Goal: Task Accomplishment & Management: Complete application form

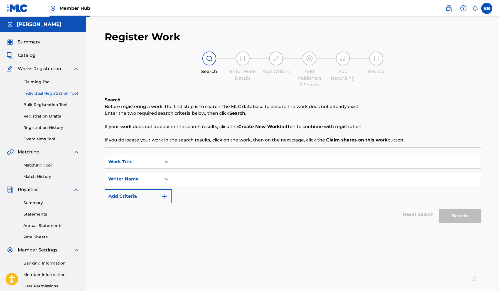
click at [237, 166] on input "Search Form" at bounding box center [326, 161] width 309 height 13
click at [55, 92] on link "Individual Registration Tool" at bounding box center [51, 93] width 56 height 6
click at [212, 174] on input "Search Form" at bounding box center [326, 178] width 309 height 13
click at [217, 165] on input "Search Form" at bounding box center [326, 161] width 309 height 13
type input "anguish"
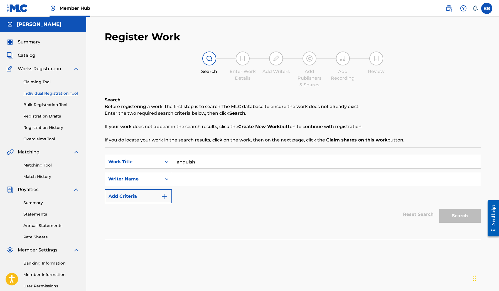
click at [210, 174] on input "Search Form" at bounding box center [326, 178] width 309 height 13
type input "[PERSON_NAME]"
drag, startPoint x: 419, startPoint y: 31, endPoint x: 185, endPoint y: 159, distance: 266.1
click at [185, 159] on input "anguish" at bounding box center [326, 161] width 309 height 13
type input "Anguish"
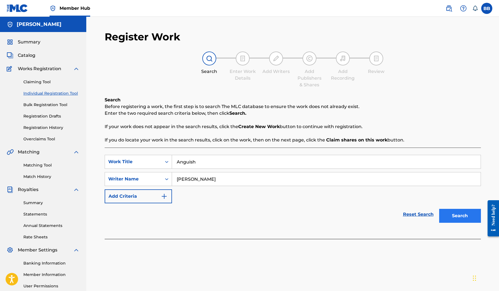
click at [456, 217] on button "Search" at bounding box center [460, 216] width 42 height 14
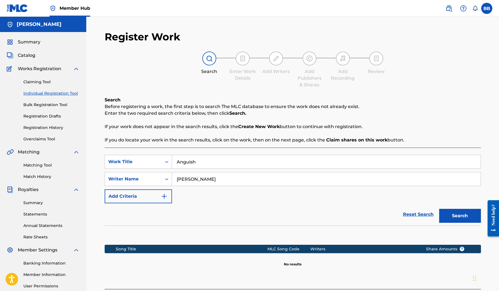
scroll to position [54, 0]
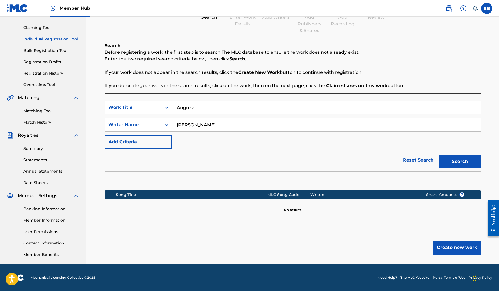
click at [277, 128] on input "[PERSON_NAME]" at bounding box center [326, 124] width 309 height 13
click at [383, 170] on div "Reset Search Search" at bounding box center [293, 160] width 376 height 22
click at [259, 121] on input "[PERSON_NAME]" at bounding box center [326, 124] width 309 height 13
click at [456, 156] on button "Search" at bounding box center [460, 161] width 42 height 14
click at [441, 248] on button "Create new work" at bounding box center [457, 247] width 48 height 14
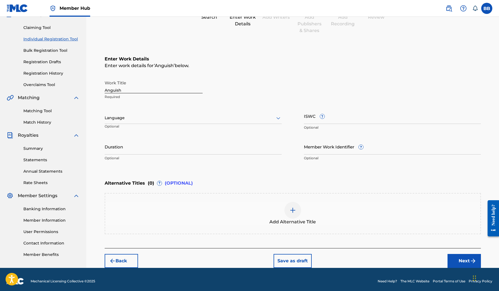
click at [153, 119] on div at bounding box center [193, 117] width 177 height 7
click at [173, 100] on div "Work Title Anguish Required" at bounding box center [154, 89] width 98 height 25
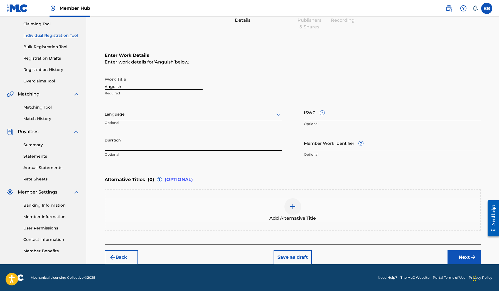
click at [154, 147] on input "Duration" at bounding box center [193, 143] width 177 height 16
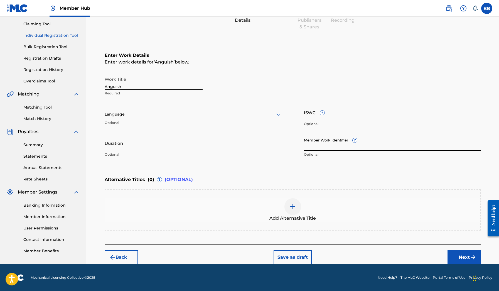
click at [154, 147] on input "Duration" at bounding box center [193, 143] width 177 height 16
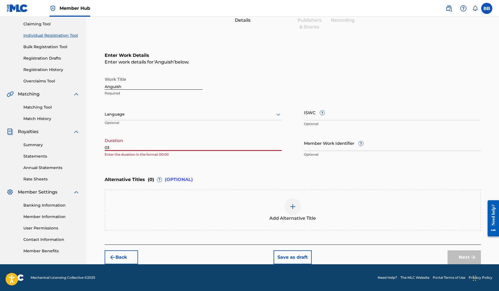
type input "0"
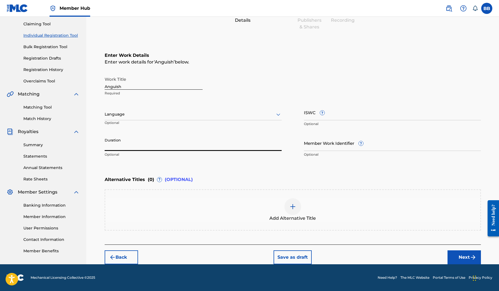
click at [316, 79] on div "Work Title Anguish Required" at bounding box center [293, 86] width 376 height 25
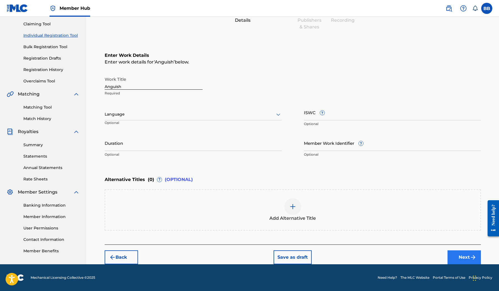
click at [456, 259] on button "Next" at bounding box center [464, 257] width 33 height 14
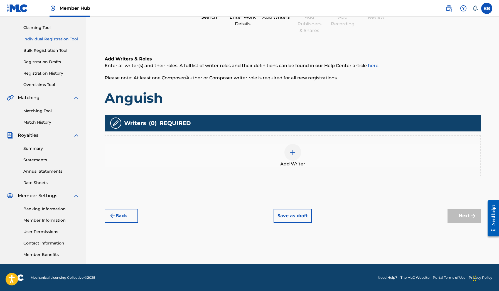
scroll to position [54, 0]
click at [263, 139] on div "Add Writer" at bounding box center [293, 155] width 376 height 41
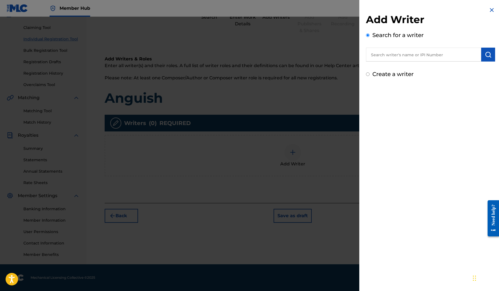
click at [434, 56] on input "text" at bounding box center [423, 55] width 115 height 14
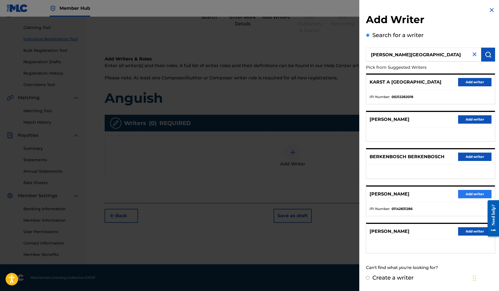
type input "[PERSON_NAME]"
click at [473, 196] on button "Add writer" at bounding box center [474, 194] width 33 height 8
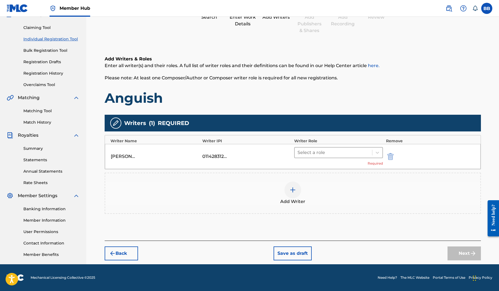
click at [304, 152] on div at bounding box center [334, 153] width 72 height 8
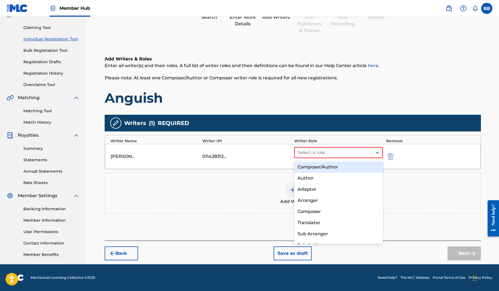
click at [324, 166] on div "Composer/Author" at bounding box center [338, 166] width 89 height 11
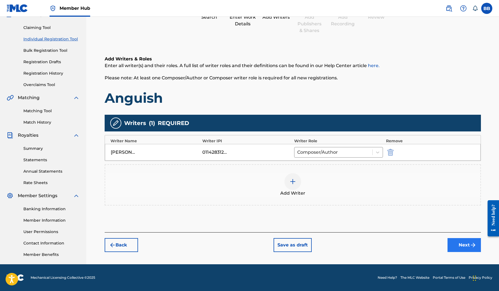
click at [453, 244] on button "Next" at bounding box center [464, 245] width 33 height 14
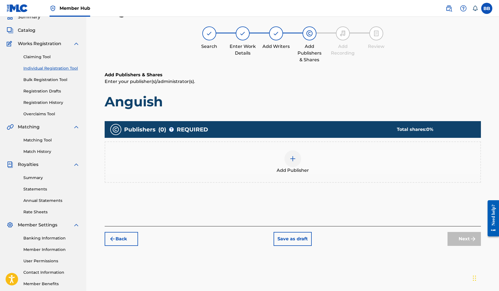
click at [214, 132] on div "Publishers ( 0 ) ? REQUIRED Total shares: 0 %" at bounding box center [293, 129] width 376 height 17
click at [266, 174] on div "Add Publisher" at bounding box center [293, 161] width 376 height 41
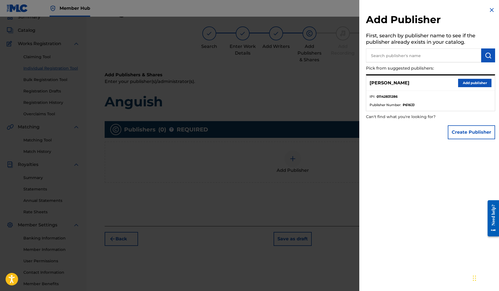
click at [417, 56] on input "text" at bounding box center [423, 55] width 115 height 14
click at [468, 87] on div "[PERSON_NAME] Add publisher" at bounding box center [430, 82] width 129 height 15
click at [471, 82] on button "Add publisher" at bounding box center [474, 83] width 33 height 8
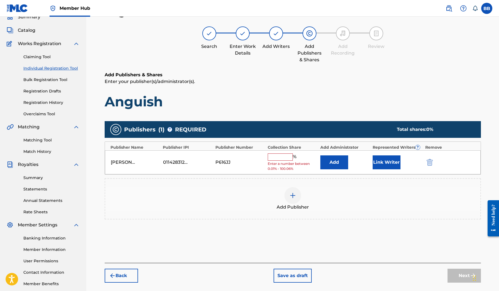
click at [278, 156] on input "text" at bounding box center [280, 156] width 25 height 7
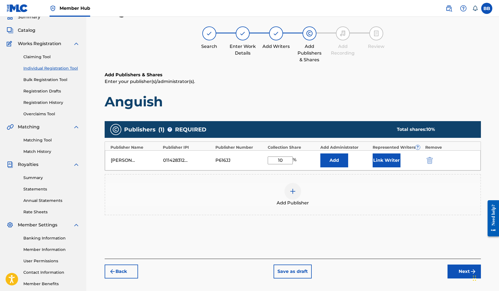
type input "100"
click at [368, 203] on div "Add Publisher" at bounding box center [292, 194] width 375 height 23
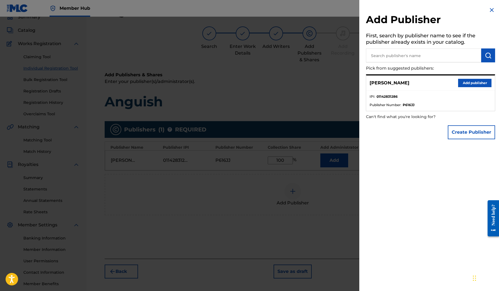
click at [317, 231] on div at bounding box center [249, 162] width 499 height 291
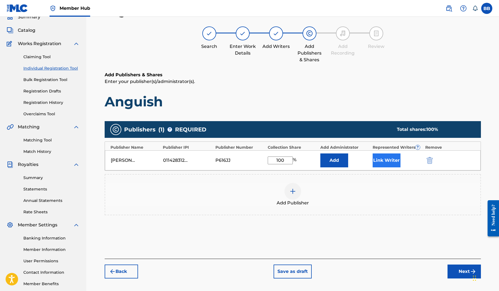
click at [392, 159] on button "Link Writer" at bounding box center [387, 160] width 28 height 14
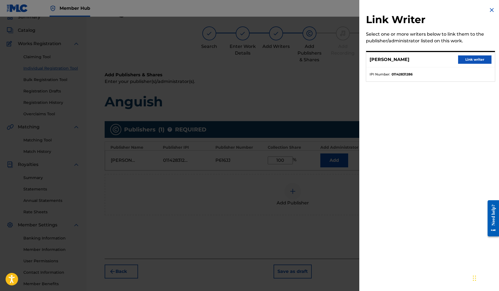
click at [470, 55] on div "[PERSON_NAME] Link writer" at bounding box center [430, 59] width 129 height 15
click at [469, 59] on button "Link writer" at bounding box center [474, 59] width 33 height 8
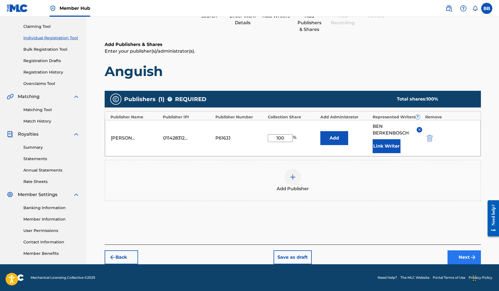
click at [456, 254] on button "Next" at bounding box center [464, 257] width 33 height 14
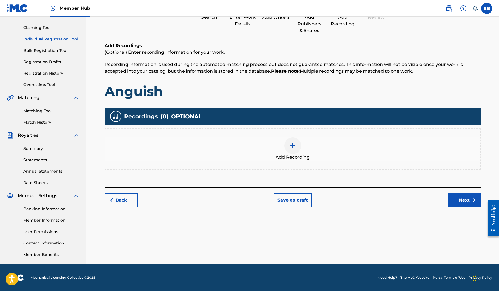
scroll to position [54, 0]
click at [451, 198] on button "Next" at bounding box center [464, 200] width 33 height 14
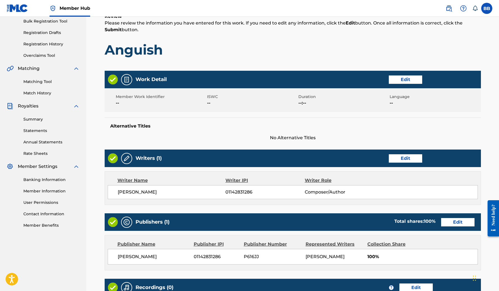
scroll to position [161, 0]
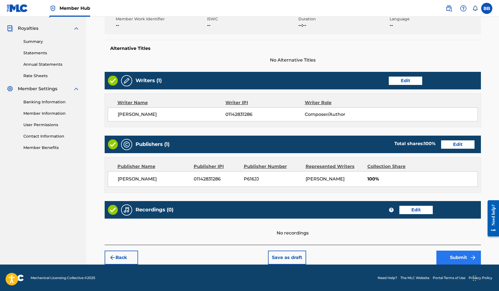
click at [463, 253] on button "Submit" at bounding box center [458, 257] width 45 height 14
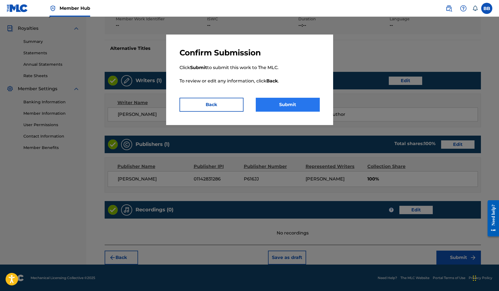
click at [293, 109] on button "Submit" at bounding box center [288, 105] width 64 height 14
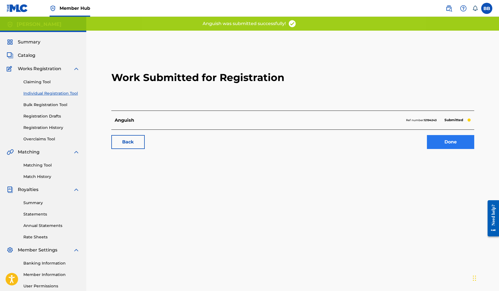
click at [453, 141] on link "Done" at bounding box center [450, 142] width 47 height 14
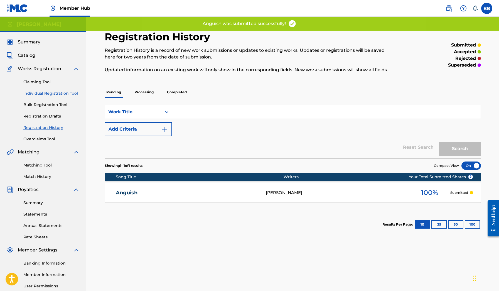
click at [51, 94] on link "Individual Registration Tool" at bounding box center [51, 93] width 56 height 6
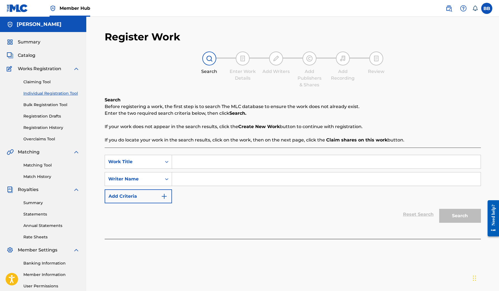
click at [237, 166] on input "Search Form" at bounding box center [326, 161] width 309 height 13
type input "the oppressor"
click at [218, 183] on input "Search Form" at bounding box center [326, 178] width 309 height 13
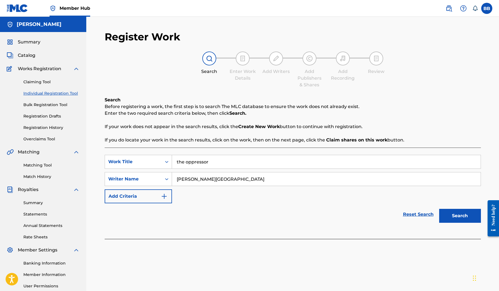
type input "[PERSON_NAME][GEOGRAPHIC_DATA]"
click at [460, 216] on button "Search" at bounding box center [460, 216] width 42 height 14
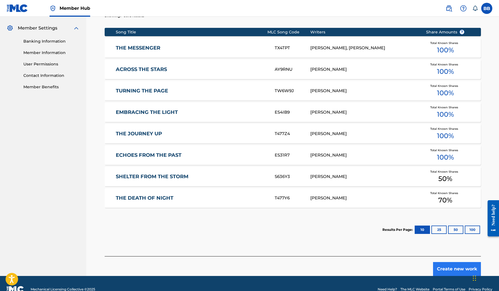
click at [445, 272] on button "Create new work" at bounding box center [457, 269] width 48 height 14
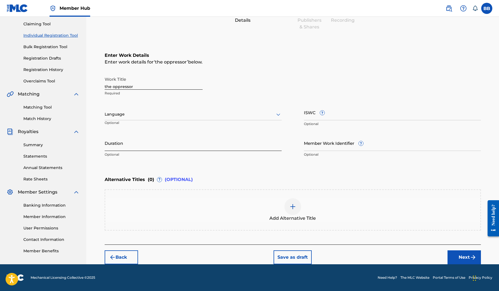
click at [162, 142] on input "Duration" at bounding box center [193, 143] width 177 height 16
click at [463, 254] on button "Next" at bounding box center [464, 257] width 33 height 14
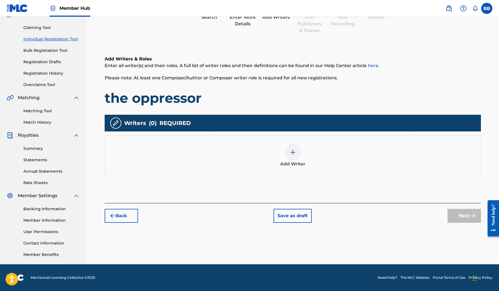
click at [239, 156] on div "Add Writer" at bounding box center [292, 155] width 375 height 23
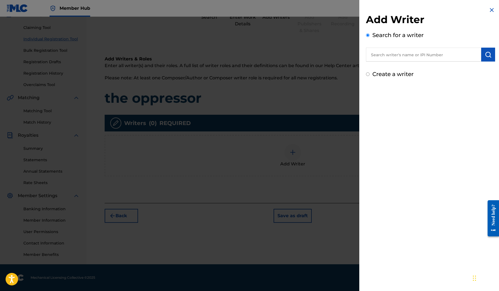
click at [421, 55] on input "text" at bounding box center [423, 55] width 115 height 14
type input "b"
type input "v"
paste input "[PERSON_NAME]"
type input "[PERSON_NAME]"
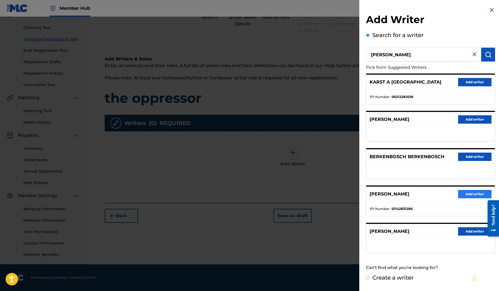
click at [466, 191] on button "Add writer" at bounding box center [474, 194] width 33 height 8
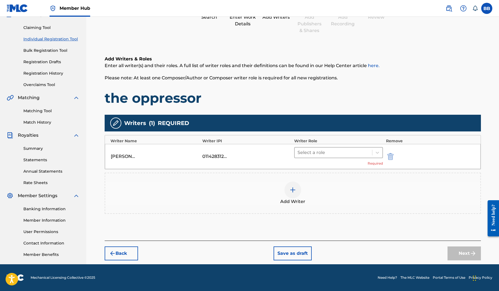
click at [338, 151] on div at bounding box center [334, 153] width 72 height 8
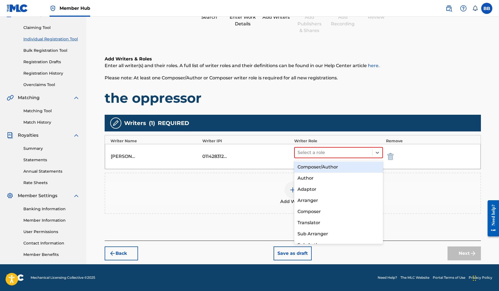
click at [330, 167] on div "Composer/Author" at bounding box center [338, 166] width 89 height 11
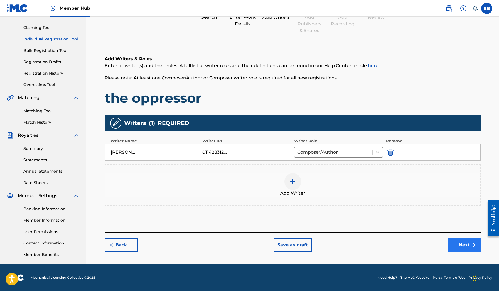
click at [467, 249] on button "Next" at bounding box center [464, 245] width 33 height 14
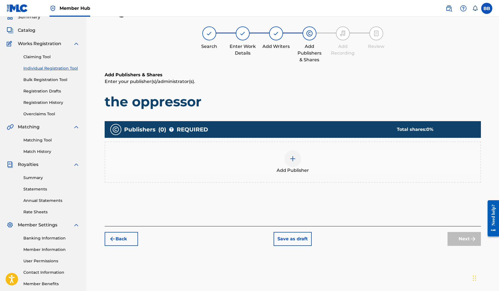
click at [298, 166] on div "Add Publisher" at bounding box center [292, 161] width 375 height 23
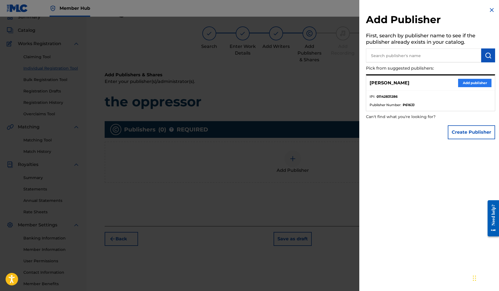
click at [459, 85] on button "Add publisher" at bounding box center [474, 83] width 33 height 8
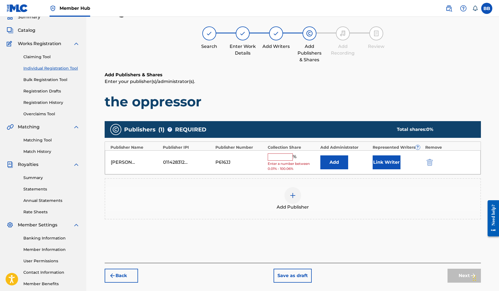
click at [277, 151] on div "[PERSON_NAME] 01142831286 P616JJ % Enter a number between 0.01% - 100.06% Add L…" at bounding box center [293, 162] width 376 height 24
click at [277, 155] on input "text" at bounding box center [280, 156] width 25 height 7
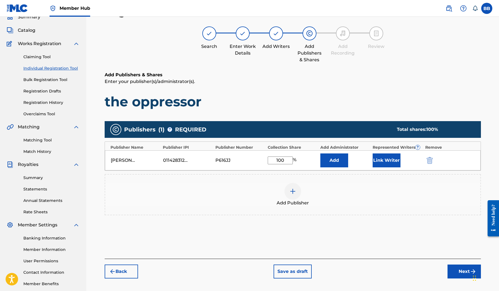
type input "100"
click at [380, 153] on div "[PERSON_NAME] 01142831286 P616JJ 100 % Add Link Writer" at bounding box center [293, 160] width 376 height 20
click at [381, 159] on button "Link Writer" at bounding box center [387, 160] width 28 height 14
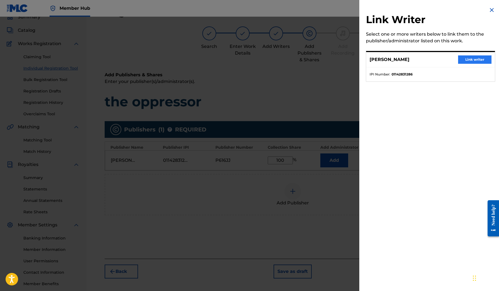
click at [461, 60] on button "Link writer" at bounding box center [474, 59] width 33 height 8
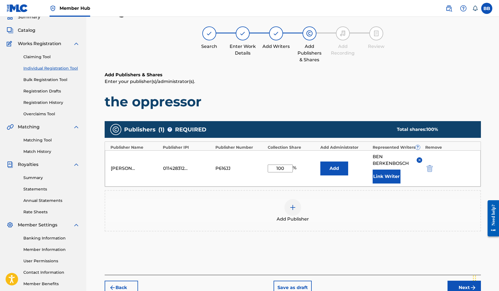
click at [455, 280] on div "Back Save as draft Next" at bounding box center [293, 285] width 376 height 20
click at [454, 283] on button "Next" at bounding box center [464, 288] width 33 height 14
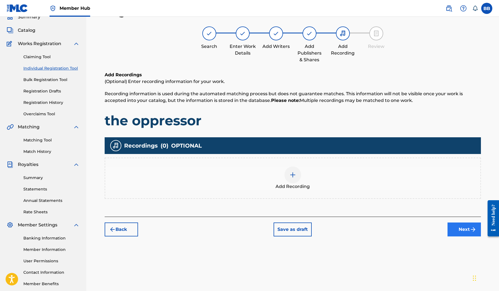
click at [460, 231] on button "Next" at bounding box center [464, 229] width 33 height 14
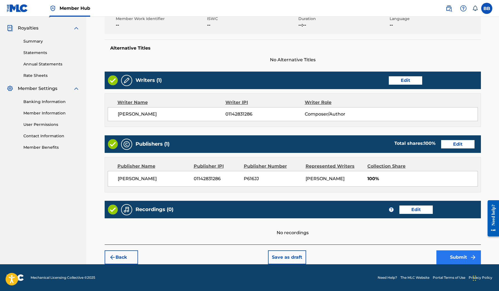
scroll to position [161, 0]
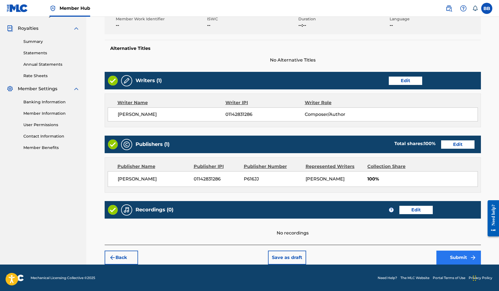
click at [446, 256] on button "Submit" at bounding box center [458, 257] width 45 height 14
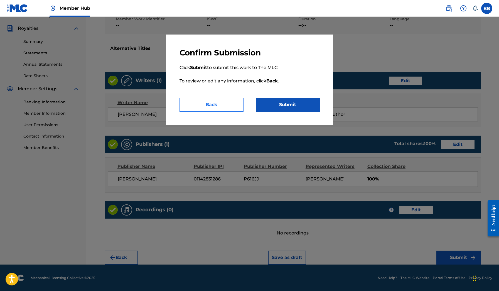
click at [239, 104] on button "Back" at bounding box center [212, 105] width 64 height 14
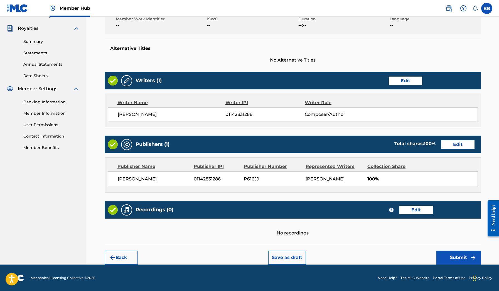
click at [465, 264] on footer "Mechanical Licensing Collective © 2025 Need Help? The MLC Website Portal Terms …" at bounding box center [249, 277] width 499 height 27
click at [462, 258] on button "Submit" at bounding box center [458, 257] width 45 height 14
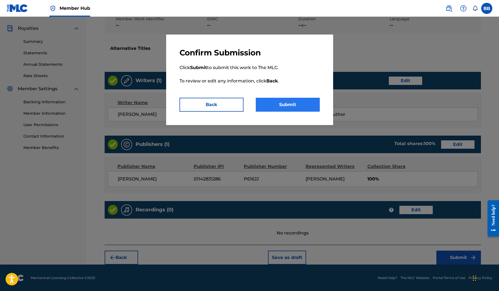
click at [315, 104] on button "Submit" at bounding box center [288, 105] width 64 height 14
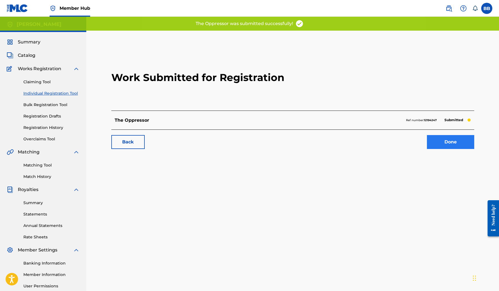
click at [441, 142] on link "Done" at bounding box center [450, 142] width 47 height 14
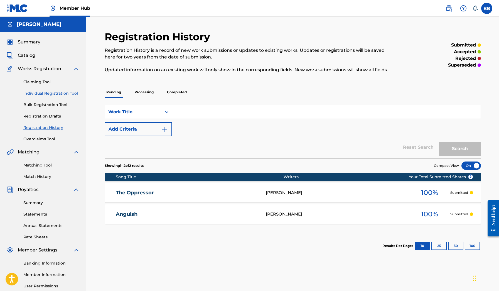
click at [38, 92] on link "Individual Registration Tool" at bounding box center [51, 93] width 56 height 6
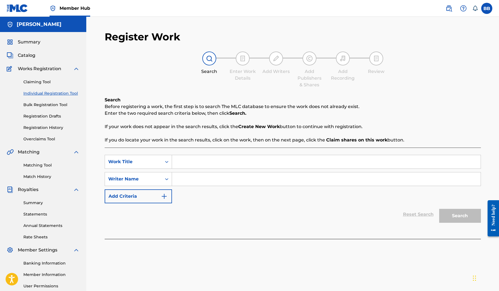
click at [261, 167] on input "Search Form" at bounding box center [326, 161] width 309 height 13
click at [247, 181] on input "Search Form" at bounding box center [326, 178] width 309 height 13
paste input "[PERSON_NAME]"
type input "[PERSON_NAME]"
click at [233, 161] on input "Search Form" at bounding box center [326, 161] width 309 height 13
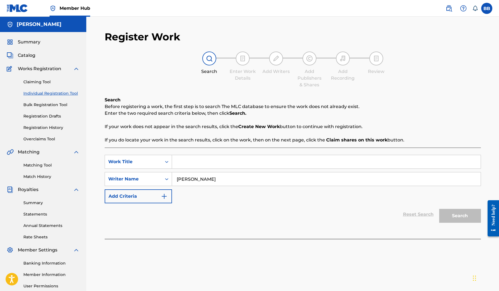
type input "t"
type input "The [DEMOGRAPHIC_DATA]"
click at [460, 216] on button "Search" at bounding box center [460, 216] width 42 height 14
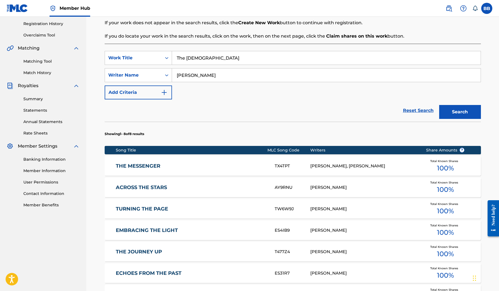
scroll to position [234, 0]
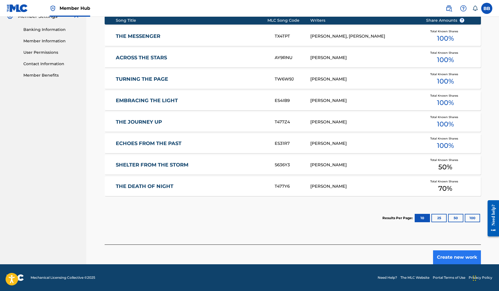
click at [451, 259] on button "Create new work" at bounding box center [457, 257] width 48 height 14
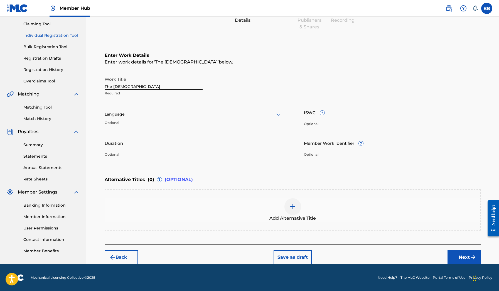
scroll to position [58, 0]
click at [461, 251] on button "Next" at bounding box center [464, 257] width 33 height 14
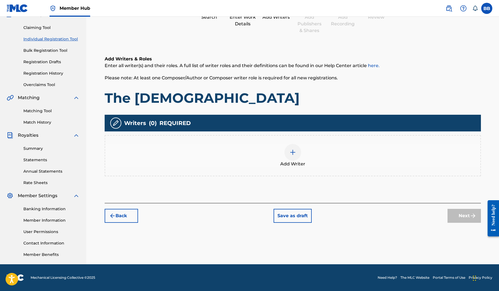
click at [285, 162] on span "Add Writer" at bounding box center [292, 164] width 25 height 7
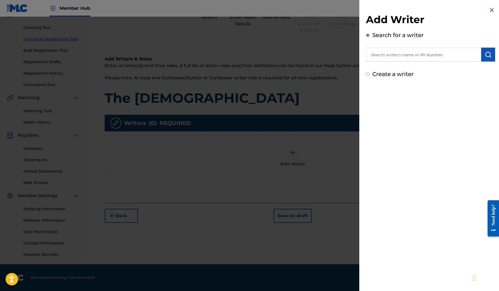
click at [429, 58] on input "text" at bounding box center [423, 55] width 115 height 14
paste input "[PERSON_NAME]"
click at [438, 70] on div "[PERSON_NAME][GEOGRAPHIC_DATA]" at bounding box center [423, 67] width 115 height 10
type input "[PERSON_NAME][GEOGRAPHIC_DATA]"
click at [479, 53] on input "[PERSON_NAME][GEOGRAPHIC_DATA]" at bounding box center [423, 55] width 115 height 14
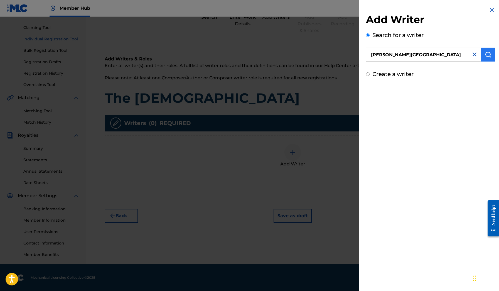
click at [481, 53] on button "submit" at bounding box center [488, 55] width 14 height 14
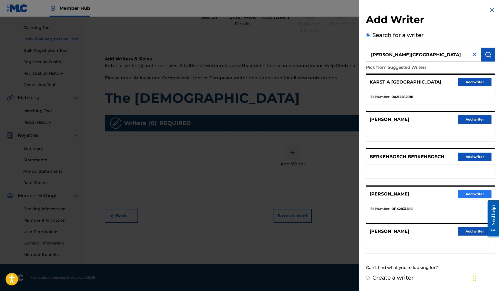
click at [466, 193] on button "Add writer" at bounding box center [474, 194] width 33 height 8
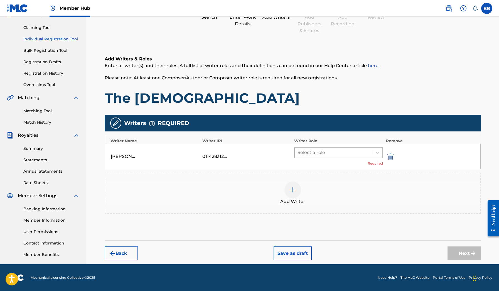
drag, startPoint x: 316, startPoint y: 143, endPoint x: 317, endPoint y: 154, distance: 10.9
click at [316, 143] on div "Writer Role" at bounding box center [338, 141] width 89 height 6
click at [317, 154] on div at bounding box center [334, 153] width 72 height 8
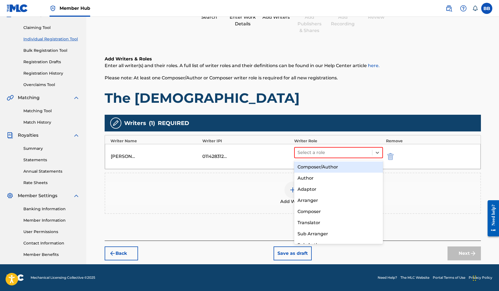
click at [317, 167] on div "Composer/Author" at bounding box center [338, 166] width 89 height 11
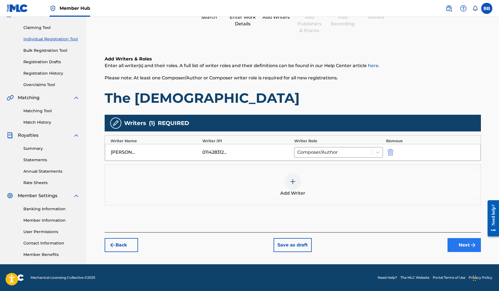
click at [454, 242] on button "Next" at bounding box center [464, 245] width 33 height 14
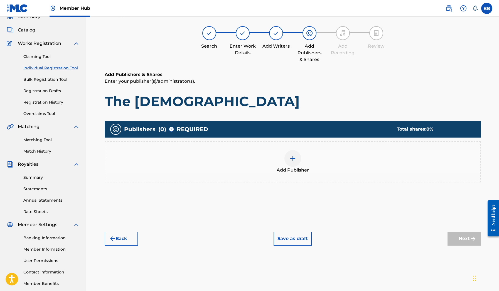
scroll to position [25, 0]
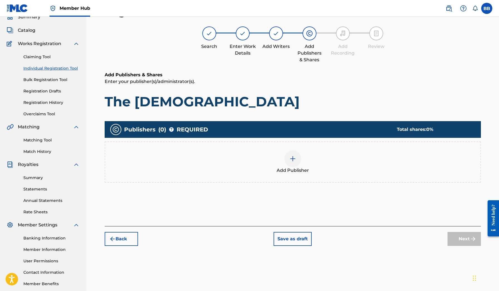
click at [277, 157] on div "Add Publisher" at bounding box center [292, 161] width 375 height 23
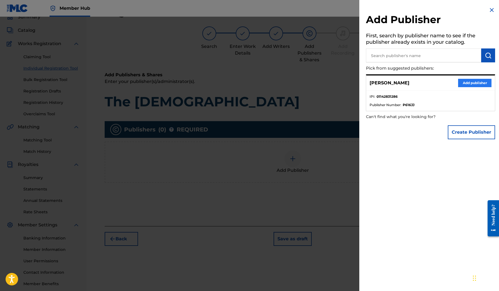
click at [460, 83] on button "Add publisher" at bounding box center [474, 83] width 33 height 8
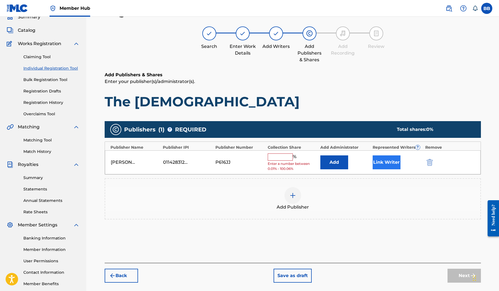
click at [386, 159] on button "Link Writer" at bounding box center [387, 162] width 28 height 14
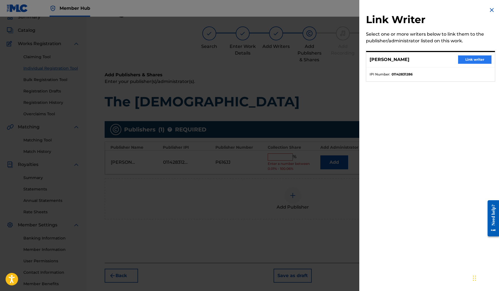
click at [463, 60] on button "Link writer" at bounding box center [474, 59] width 33 height 8
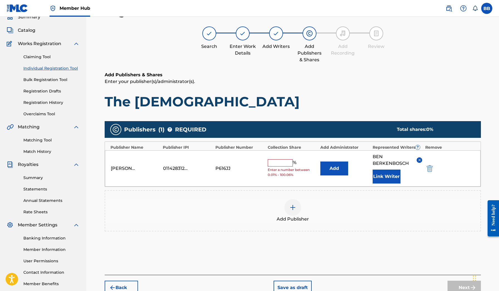
click at [286, 163] on input "text" at bounding box center [280, 162] width 25 height 7
type input "100"
click at [459, 286] on button "Next" at bounding box center [464, 288] width 33 height 14
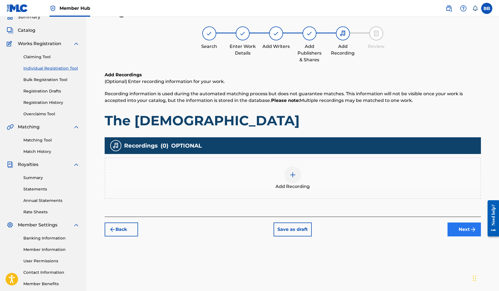
click at [470, 232] on button "Next" at bounding box center [464, 229] width 33 height 14
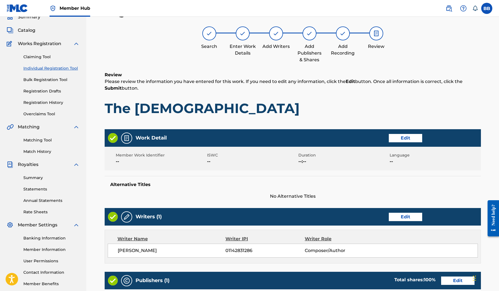
scroll to position [161, 0]
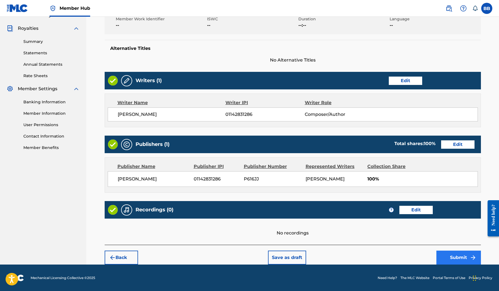
click at [453, 252] on button "Submit" at bounding box center [458, 257] width 45 height 14
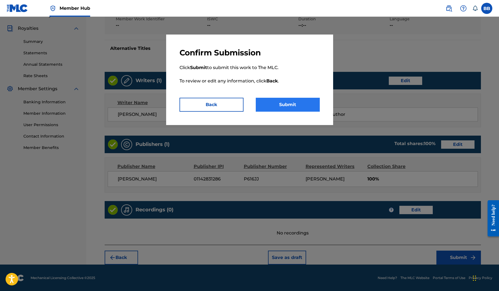
click at [308, 106] on button "Submit" at bounding box center [288, 105] width 64 height 14
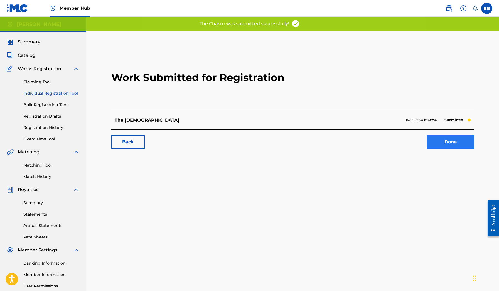
click at [445, 140] on link "Done" at bounding box center [450, 142] width 47 height 14
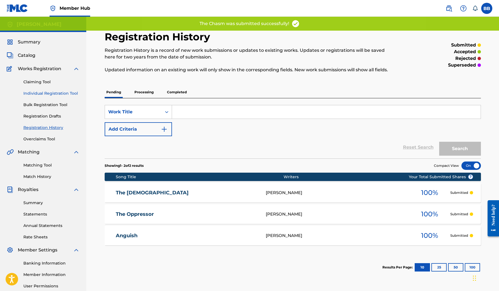
click at [33, 92] on link "Individual Registration Tool" at bounding box center [51, 93] width 56 height 6
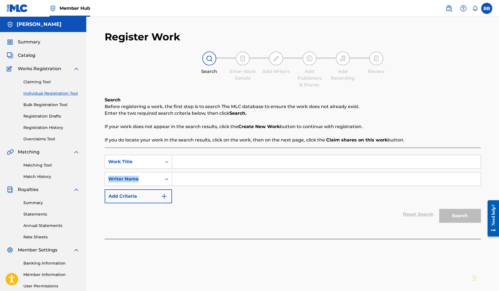
click at [205, 168] on div "SearchWithCriteria5edb39f6-8ab8-4dfd-8c0e-8561a4ac0571 Work Title SearchWithCri…" at bounding box center [293, 179] width 376 height 48
click at [207, 162] on input "Search Form" at bounding box center [326, 161] width 309 height 13
type input "Vowbreaker"
click at [200, 180] on input "Search Form" at bounding box center [326, 178] width 309 height 13
paste input "[PERSON_NAME]"
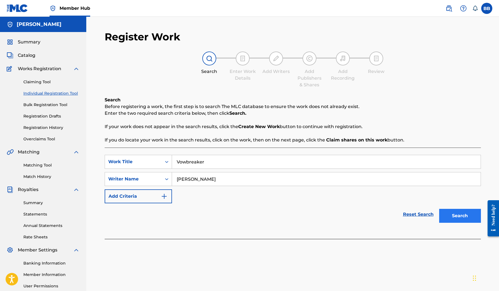
type input "[PERSON_NAME]"
click at [461, 212] on button "Search" at bounding box center [460, 216] width 42 height 14
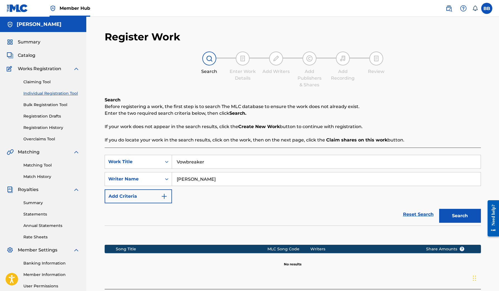
scroll to position [54, 0]
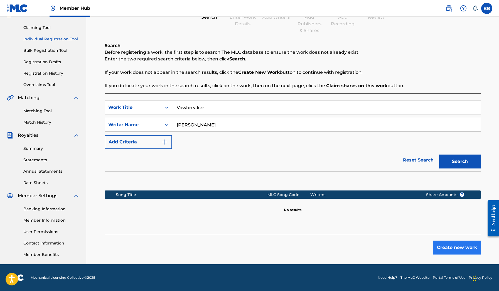
click at [456, 245] on button "Create new work" at bounding box center [457, 247] width 48 height 14
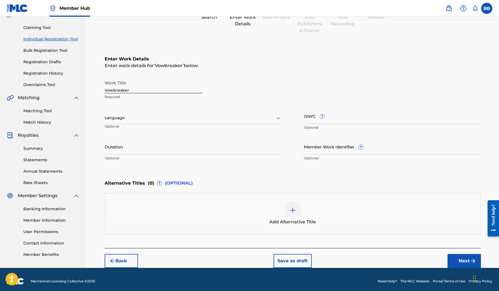
scroll to position [58, 0]
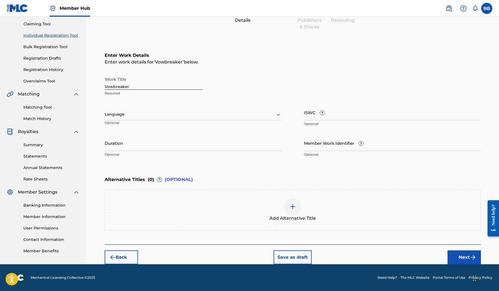
click at [457, 248] on div "Back Save as draft Next" at bounding box center [293, 254] width 376 height 20
click at [459, 251] on button "Next" at bounding box center [464, 257] width 33 height 14
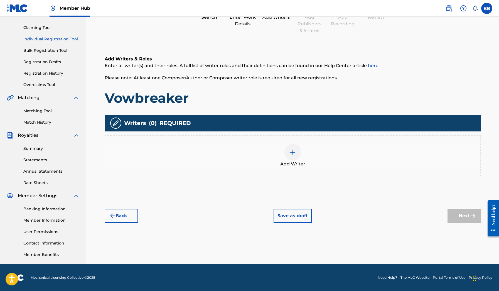
click at [298, 158] on div at bounding box center [292, 152] width 17 height 17
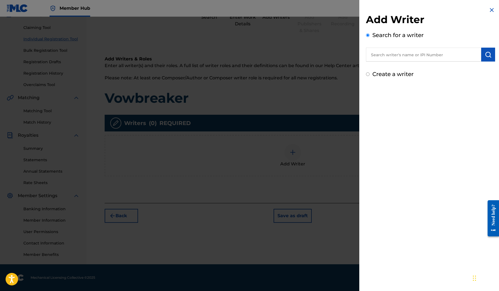
click at [454, 58] on input "text" at bounding box center [423, 55] width 115 height 14
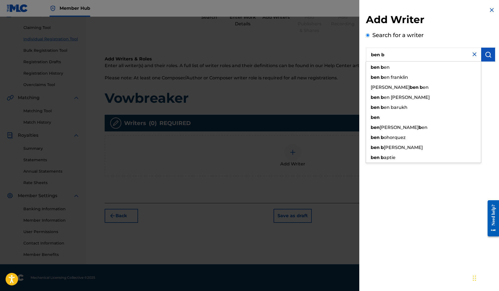
paste input "[PERSON_NAME]"
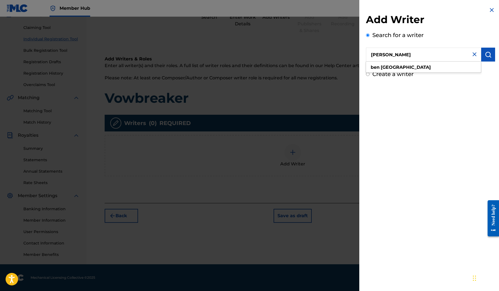
type input "[PERSON_NAME]"
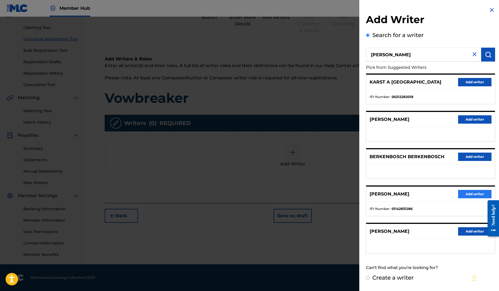
click at [473, 195] on button "Add writer" at bounding box center [474, 194] width 33 height 8
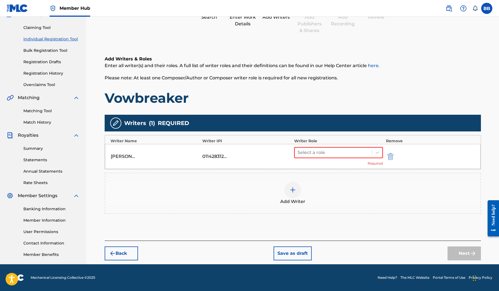
click at [317, 145] on div "[PERSON_NAME] 01142831286 Select a role Required" at bounding box center [293, 156] width 376 height 25
click at [320, 156] on div at bounding box center [334, 153] width 72 height 8
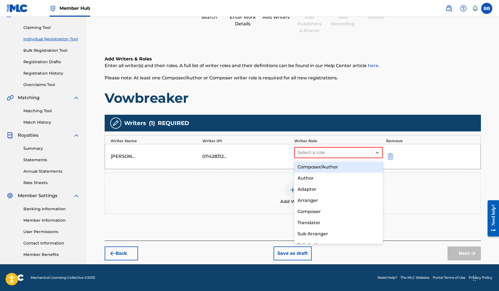
click at [322, 161] on div "Composer/Author" at bounding box center [338, 166] width 89 height 11
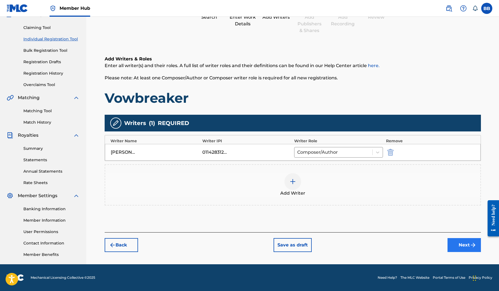
click at [474, 244] on img "submit" at bounding box center [473, 245] width 7 height 7
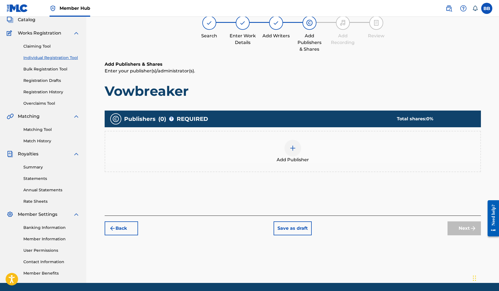
scroll to position [25, 0]
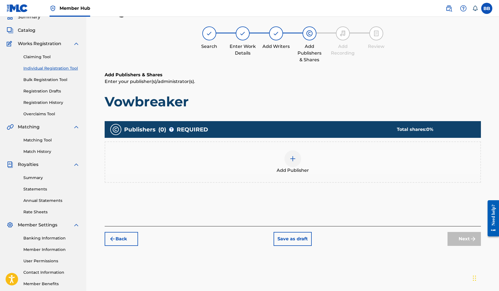
click at [305, 177] on div "Add Publisher" at bounding box center [293, 161] width 376 height 41
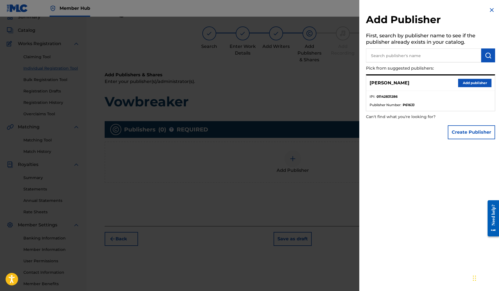
click at [460, 85] on button "Add publisher" at bounding box center [474, 83] width 33 height 8
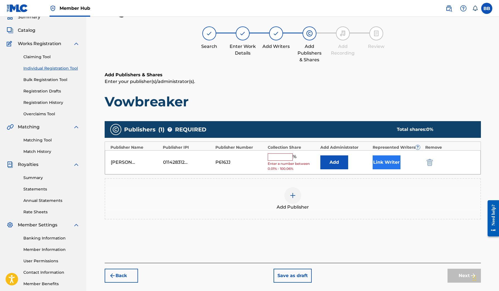
click at [380, 162] on button "Link Writer" at bounding box center [387, 162] width 28 height 14
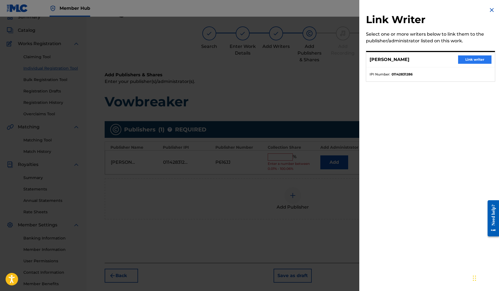
click at [468, 63] on button "Link writer" at bounding box center [474, 59] width 33 height 8
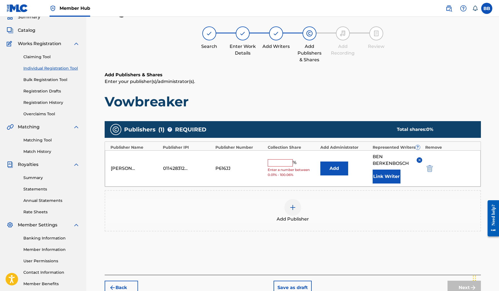
click at [271, 166] on div "%" at bounding box center [283, 162] width 30 height 7
click at [272, 164] on input "text" at bounding box center [280, 162] width 25 height 7
type input "100"
click at [334, 168] on button "Add" at bounding box center [334, 168] width 28 height 14
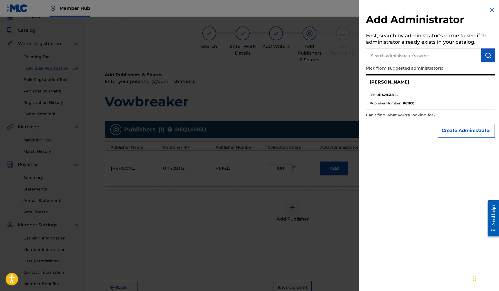
click at [281, 250] on div at bounding box center [249, 162] width 499 height 291
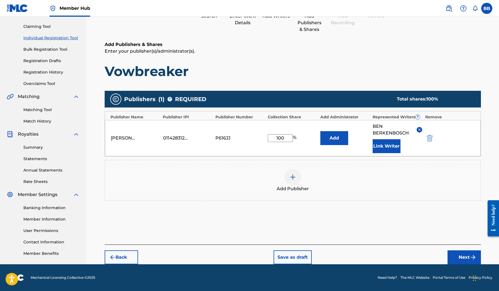
click at [444, 256] on div "Back Save as draft Next" at bounding box center [293, 254] width 376 height 20
click at [463, 258] on button "Next" at bounding box center [464, 257] width 33 height 14
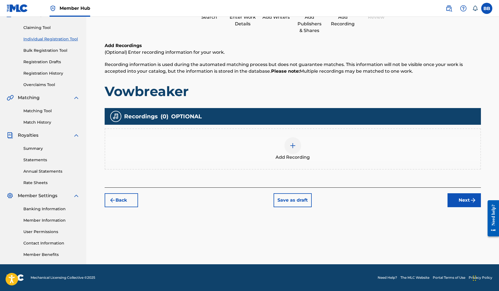
scroll to position [54, 0]
click at [497, 204] on div "Need help?" at bounding box center [493, 218] width 11 height 36
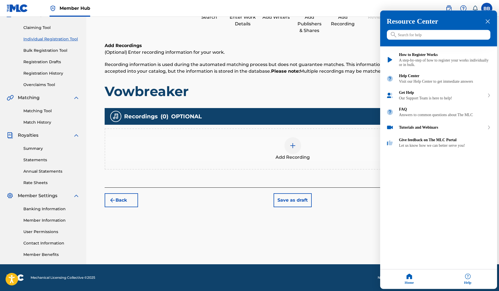
click at [306, 208] on div at bounding box center [249, 145] width 499 height 291
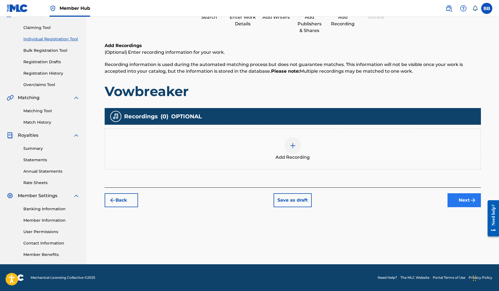
click at [453, 198] on button "Next" at bounding box center [464, 200] width 33 height 14
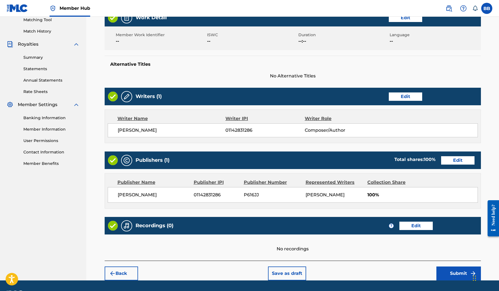
scroll to position [161, 0]
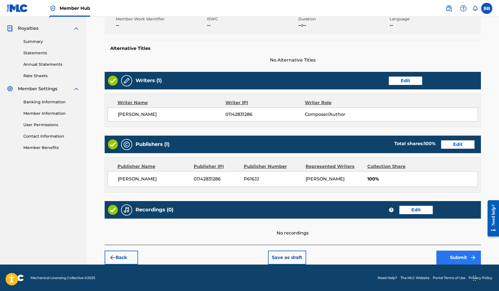
click at [470, 262] on button "Submit" at bounding box center [458, 257] width 45 height 14
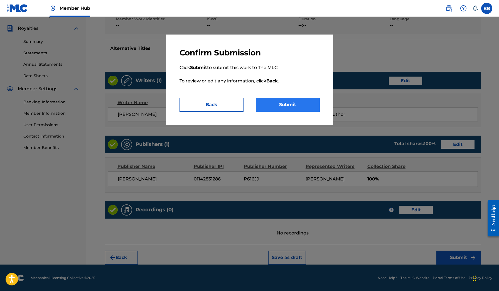
click at [300, 98] on button "Submit" at bounding box center [288, 105] width 64 height 14
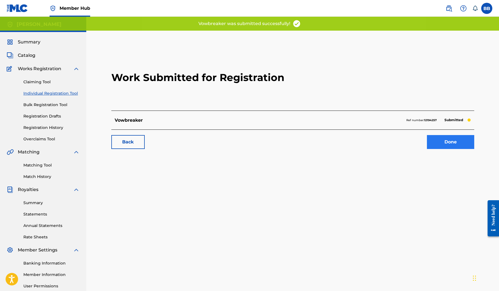
click at [470, 147] on link "Done" at bounding box center [450, 142] width 47 height 14
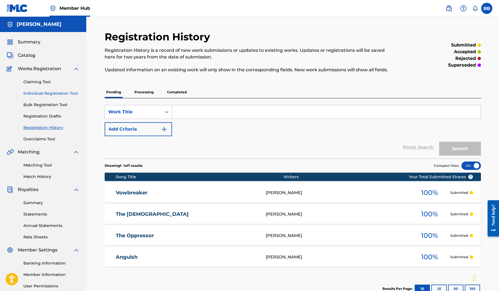
click at [50, 93] on link "Individual Registration Tool" at bounding box center [51, 93] width 56 height 6
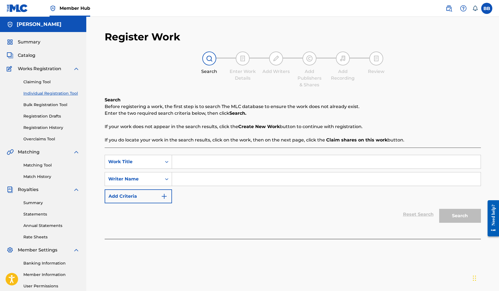
click at [244, 159] on input "Search Form" at bounding box center [326, 161] width 309 height 13
type input "Finding Home"
click at [207, 172] on input "Search Form" at bounding box center [326, 178] width 309 height 13
paste input "[PERSON_NAME]"
type input "[PERSON_NAME]"
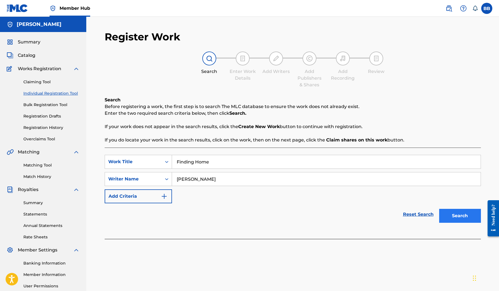
click at [448, 210] on button "Search" at bounding box center [460, 216] width 42 height 14
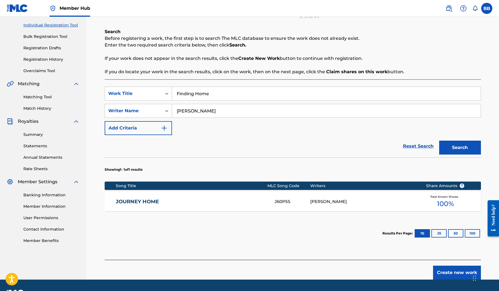
scroll to position [75, 0]
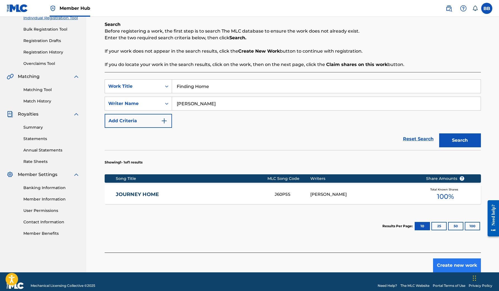
click at [453, 266] on button "Create new work" at bounding box center [457, 265] width 48 height 14
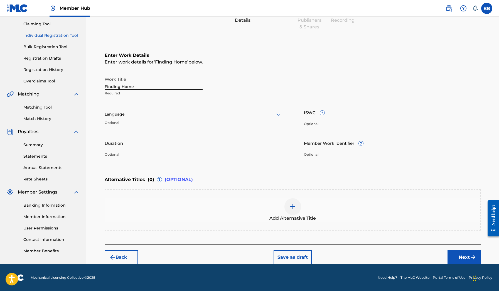
scroll to position [58, 0]
click at [461, 256] on button "Next" at bounding box center [464, 257] width 33 height 14
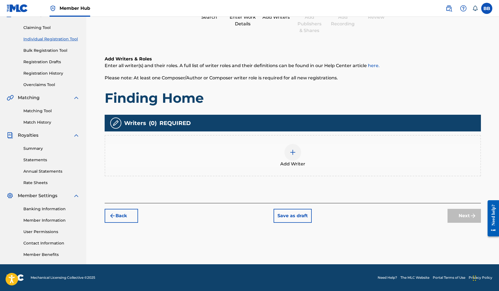
click at [320, 170] on div "Add Writer" at bounding box center [293, 155] width 376 height 41
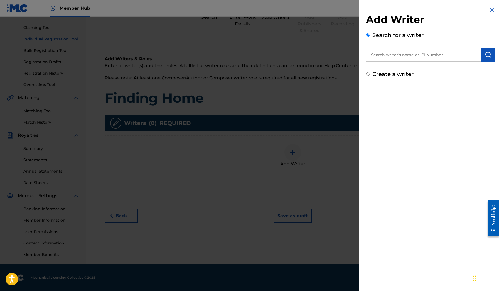
click at [451, 54] on input "text" at bounding box center [423, 55] width 115 height 14
paste input "[PERSON_NAME]"
type input "[PERSON_NAME]"
click at [481, 55] on button "submit" at bounding box center [488, 55] width 14 height 14
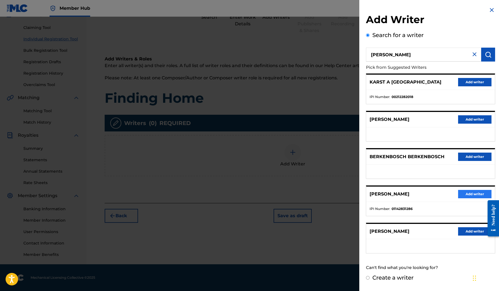
click at [469, 190] on button "Add writer" at bounding box center [474, 194] width 33 height 8
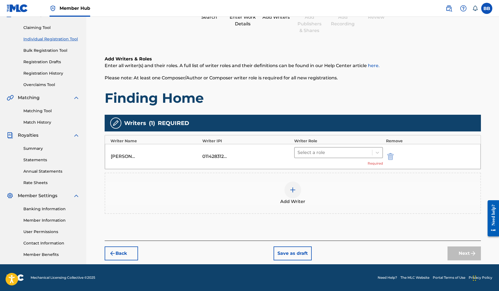
drag, startPoint x: 304, startPoint y: 144, endPoint x: 311, endPoint y: 153, distance: 11.5
click at [304, 144] on div "[PERSON_NAME] 01142831286 Select a role Required" at bounding box center [293, 156] width 376 height 25
click at [311, 153] on div at bounding box center [334, 153] width 72 height 8
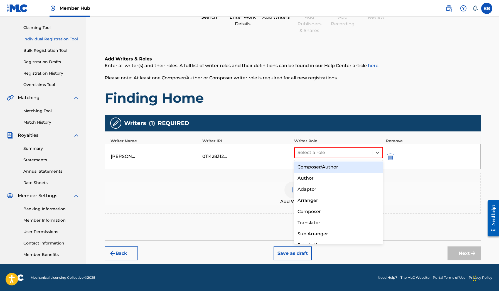
click at [312, 167] on div "Composer/Author" at bounding box center [338, 166] width 89 height 11
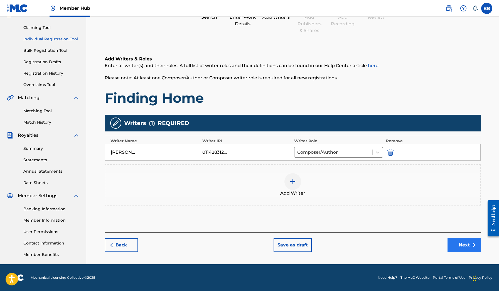
click at [468, 250] on button "Next" at bounding box center [464, 245] width 33 height 14
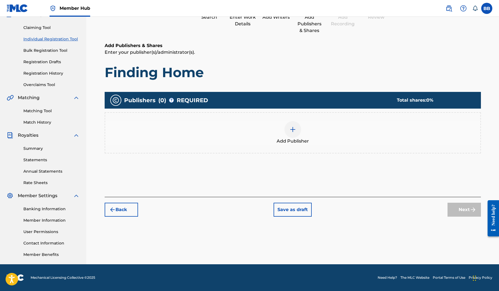
scroll to position [25, 0]
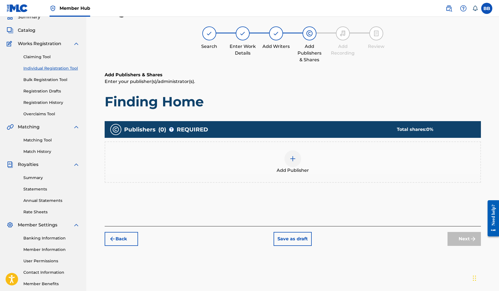
click at [281, 168] on span "Add Publisher" at bounding box center [293, 170] width 32 height 7
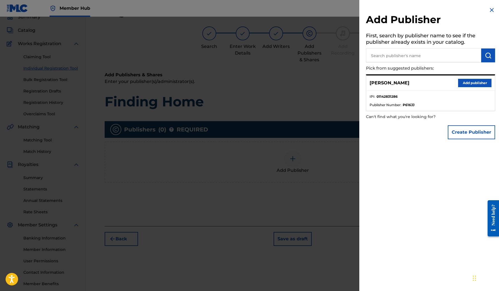
click at [461, 88] on div "[PERSON_NAME] Add publisher" at bounding box center [430, 82] width 129 height 15
drag, startPoint x: 466, startPoint y: 83, endPoint x: 454, endPoint y: 92, distance: 14.4
click at [466, 83] on button "Add publisher" at bounding box center [474, 83] width 33 height 8
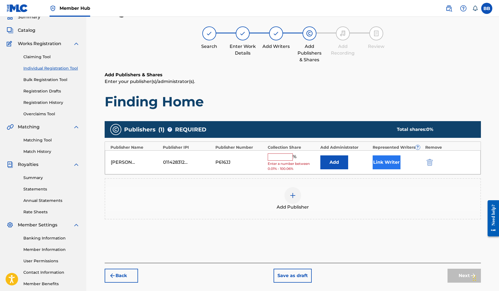
click at [384, 159] on button "Link Writer" at bounding box center [387, 162] width 28 height 14
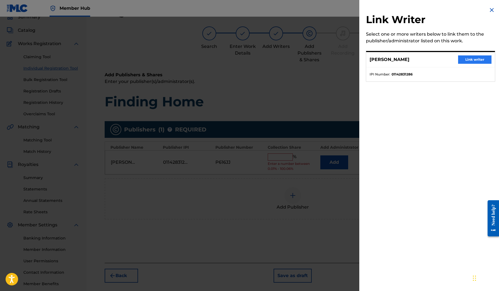
click at [460, 62] on button "Link writer" at bounding box center [474, 59] width 33 height 8
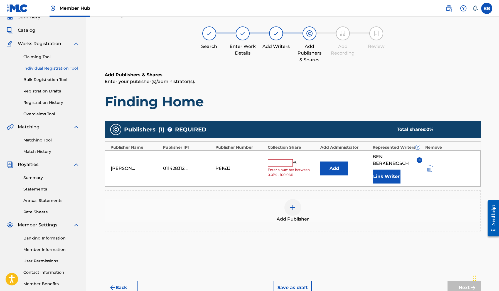
click at [279, 159] on input "text" at bounding box center [280, 162] width 25 height 7
type input "100"
click at [454, 286] on button "Next" at bounding box center [464, 288] width 33 height 14
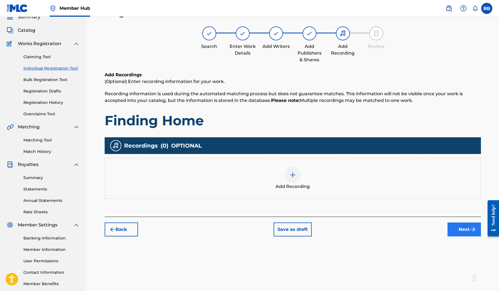
click at [453, 226] on button "Next" at bounding box center [464, 229] width 33 height 14
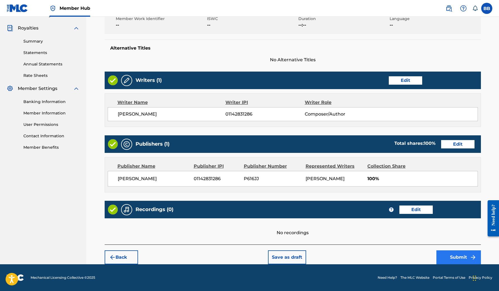
scroll to position [161, 0]
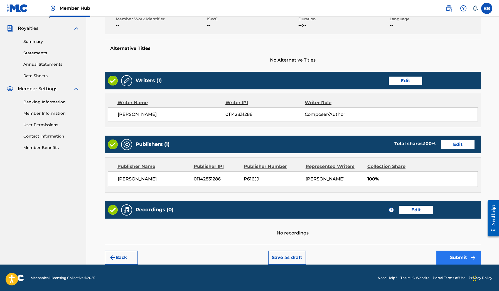
click at [468, 252] on button "Submit" at bounding box center [458, 257] width 45 height 14
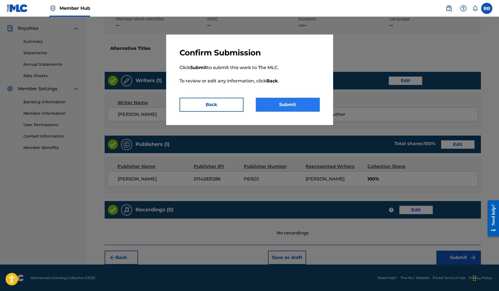
click at [282, 103] on button "Submit" at bounding box center [288, 105] width 64 height 14
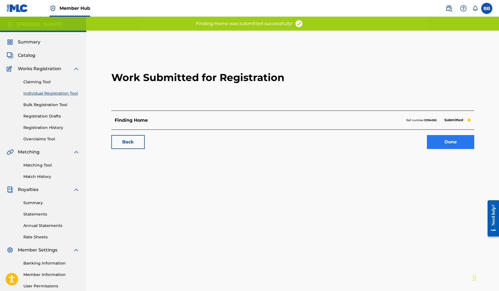
click at [448, 143] on link "Done" at bounding box center [450, 142] width 47 height 14
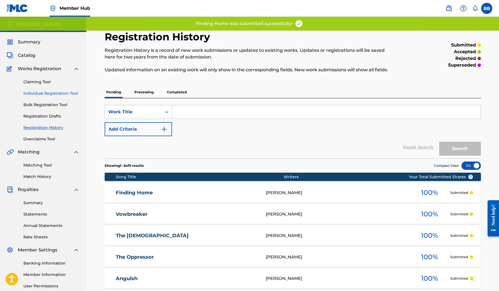
click at [54, 93] on link "Individual Registration Tool" at bounding box center [51, 93] width 56 height 6
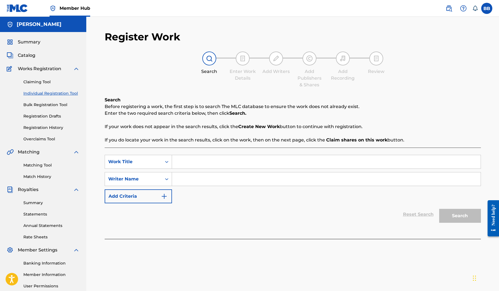
click at [222, 181] on input "Search Form" at bounding box center [326, 178] width 309 height 13
paste input "[PERSON_NAME]"
type input "[PERSON_NAME]"
click at [216, 164] on input "Search Form" at bounding box center [326, 161] width 309 height 13
type input "Silent Heart"
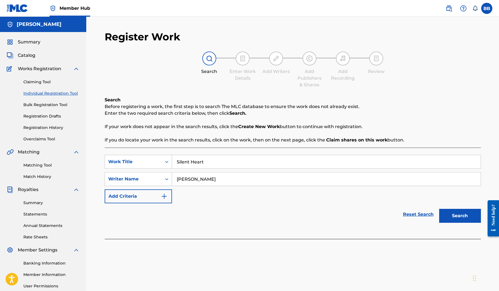
click at [460, 216] on button "Search" at bounding box center [460, 216] width 42 height 14
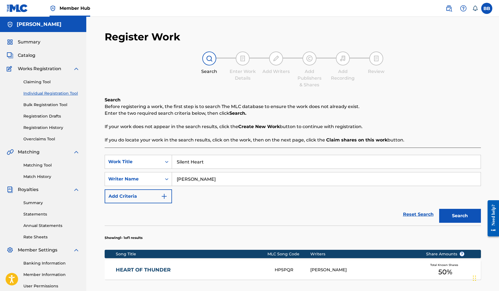
scroll to position [83, 0]
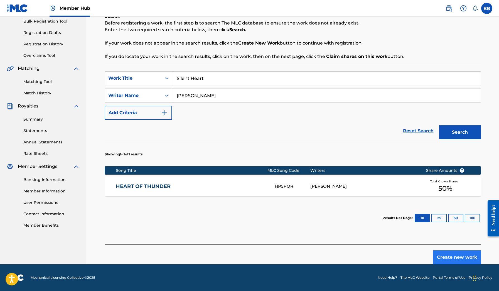
click at [455, 257] on button "Create new work" at bounding box center [457, 257] width 48 height 14
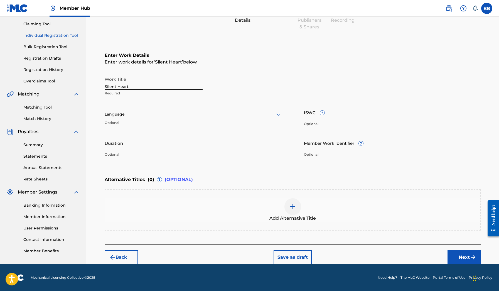
scroll to position [58, 0]
click at [335, 223] on div "Add Alternative Title" at bounding box center [293, 209] width 376 height 41
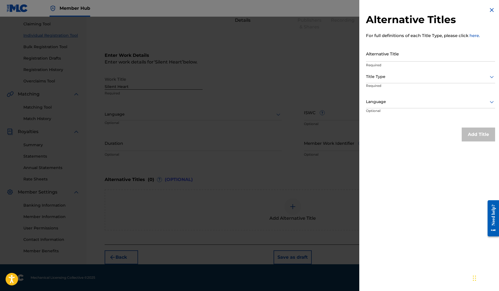
click at [302, 95] on div at bounding box center [249, 162] width 499 height 291
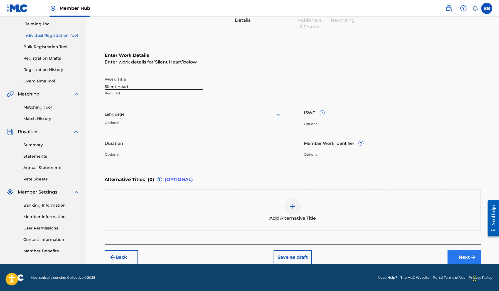
click at [459, 255] on button "Next" at bounding box center [464, 257] width 33 height 14
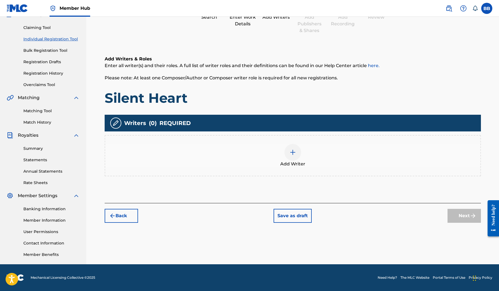
click at [353, 166] on div "Add Writer" at bounding box center [292, 155] width 375 height 23
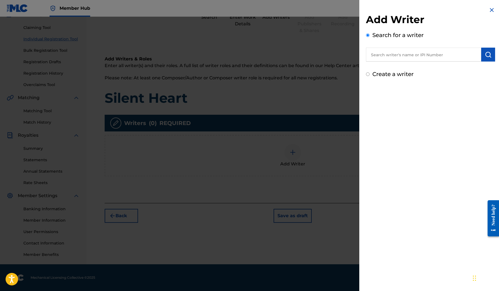
click at [421, 63] on div "Add Writer Search for a writer Create a writer" at bounding box center [430, 45] width 129 height 65
click at [422, 60] on input "text" at bounding box center [423, 55] width 115 height 14
paste input "[PERSON_NAME]"
type input "[PERSON_NAME]"
click at [485, 55] on img "submit" at bounding box center [488, 54] width 7 height 7
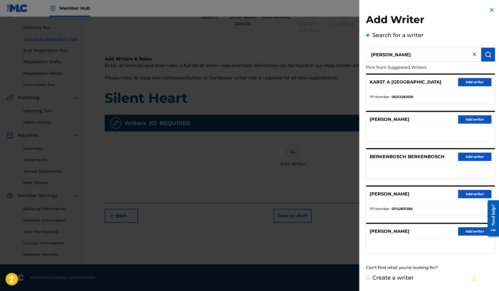
click at [472, 188] on div "[PERSON_NAME] Add writer" at bounding box center [430, 193] width 129 height 15
click at [471, 191] on button "Add writer" at bounding box center [474, 194] width 33 height 8
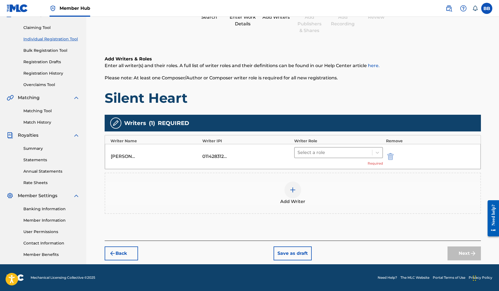
click at [306, 155] on div at bounding box center [334, 153] width 72 height 8
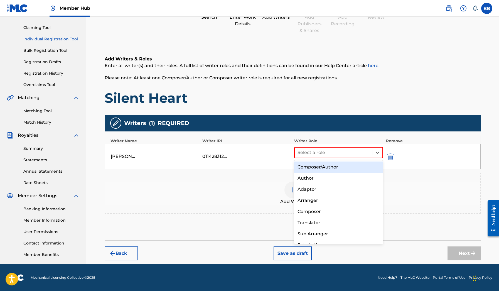
click at [316, 168] on div "Composer/Author" at bounding box center [338, 166] width 89 height 11
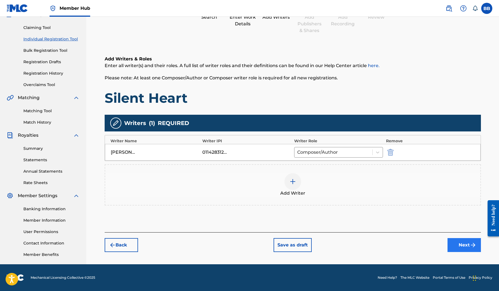
click at [455, 240] on button "Next" at bounding box center [464, 245] width 33 height 14
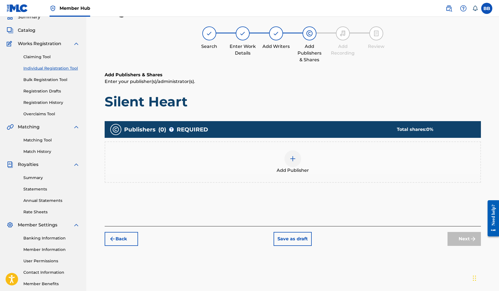
click at [252, 153] on div "Add Publisher" at bounding box center [292, 161] width 375 height 23
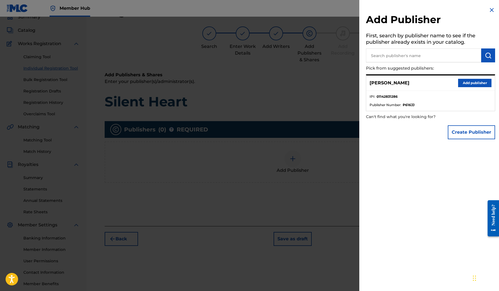
click at [450, 77] on div "[PERSON_NAME] Add publisher" at bounding box center [430, 82] width 129 height 15
click at [463, 80] on button "Add publisher" at bounding box center [474, 83] width 33 height 8
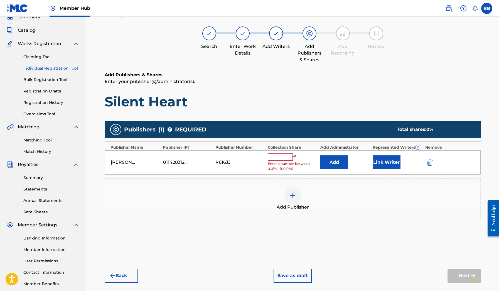
click at [290, 156] on input "text" at bounding box center [280, 156] width 25 height 7
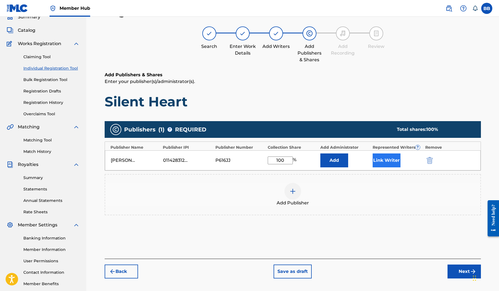
type input "100"
click at [385, 159] on button "Link Writer" at bounding box center [387, 160] width 28 height 14
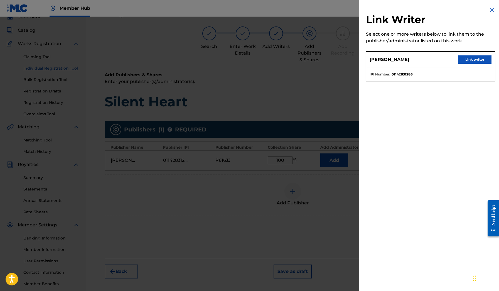
click at [475, 61] on button "Link writer" at bounding box center [474, 59] width 33 height 8
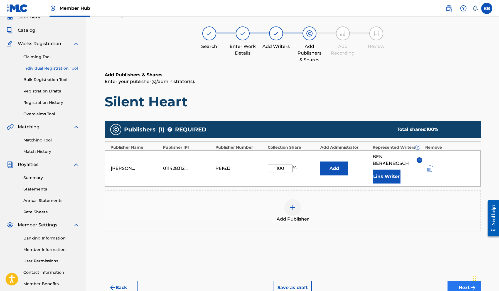
click at [458, 286] on button "Next" at bounding box center [464, 288] width 33 height 14
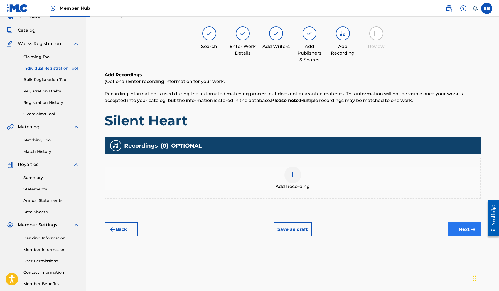
click at [456, 232] on button "Next" at bounding box center [464, 229] width 33 height 14
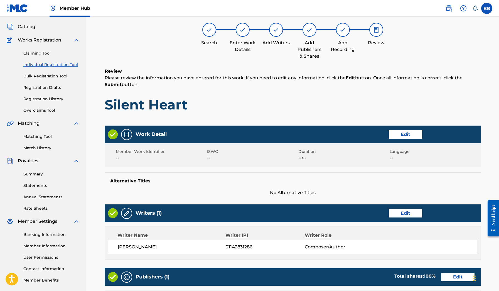
scroll to position [161, 0]
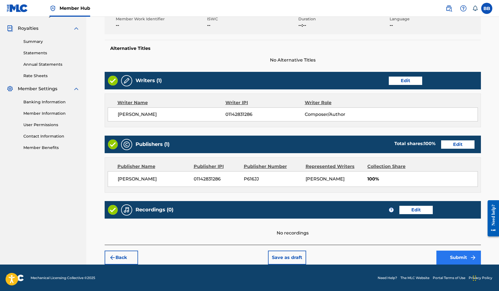
click at [454, 258] on button "Submit" at bounding box center [458, 257] width 45 height 14
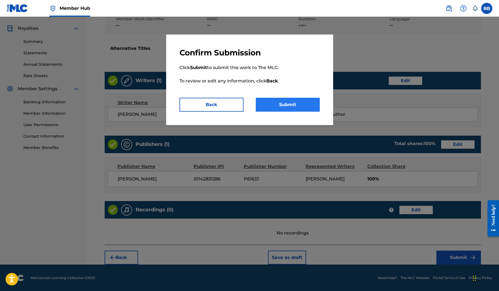
click at [316, 104] on button "Submit" at bounding box center [288, 105] width 64 height 14
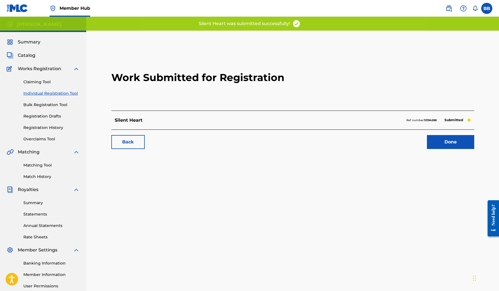
click at [43, 95] on link "Individual Registration Tool" at bounding box center [51, 93] width 56 height 6
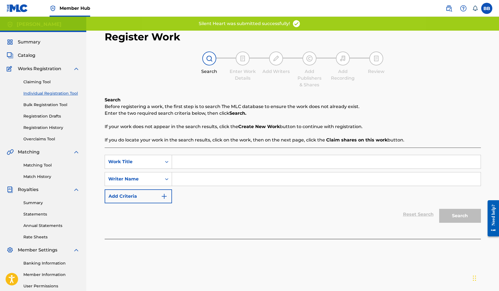
click at [240, 165] on input "Search Form" at bounding box center [326, 161] width 309 height 13
click at [237, 174] on input "Search Form" at bounding box center [326, 178] width 309 height 13
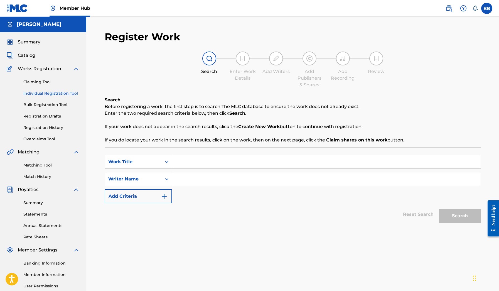
paste input "[PERSON_NAME]"
type input "[PERSON_NAME]"
click at [226, 160] on input "Search Form" at bounding box center [326, 161] width 309 height 13
type input "Exile"
click at [450, 214] on button "Search" at bounding box center [460, 216] width 42 height 14
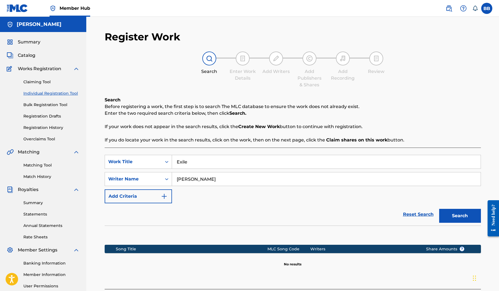
scroll to position [54, 0]
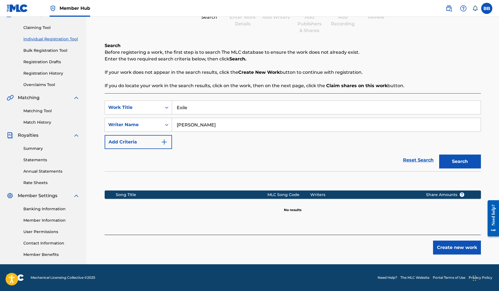
click at [454, 239] on div "Create new work" at bounding box center [293, 245] width 376 height 20
click at [454, 246] on button "Create new work" at bounding box center [457, 247] width 48 height 14
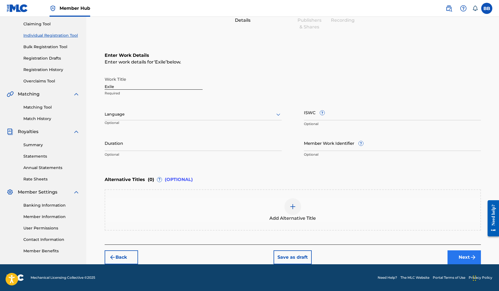
click at [461, 253] on button "Next" at bounding box center [464, 257] width 33 height 14
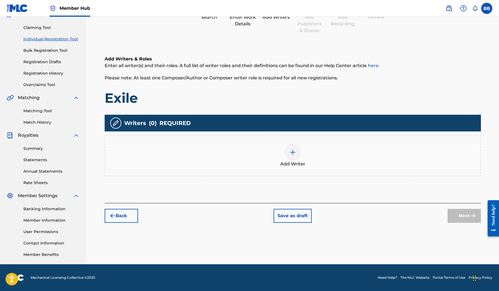
click at [301, 166] on span "Add Writer" at bounding box center [292, 164] width 25 height 7
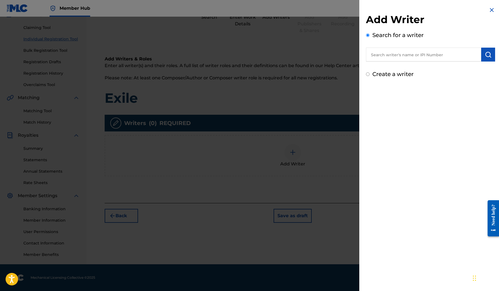
click at [475, 58] on input "text" at bounding box center [423, 55] width 115 height 14
paste input "[PERSON_NAME]"
type input "[PERSON_NAME]"
click at [482, 57] on button "submit" at bounding box center [488, 55] width 14 height 14
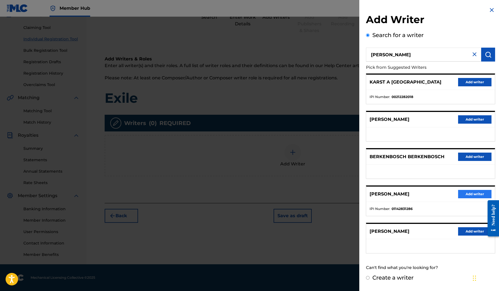
click at [474, 192] on button "Add writer" at bounding box center [474, 194] width 33 height 8
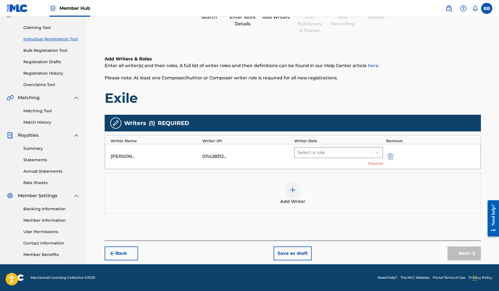
click at [342, 153] on div at bounding box center [334, 153] width 72 height 8
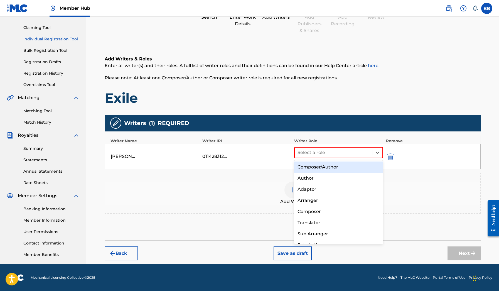
click at [339, 166] on div "Composer/Author" at bounding box center [338, 166] width 89 height 11
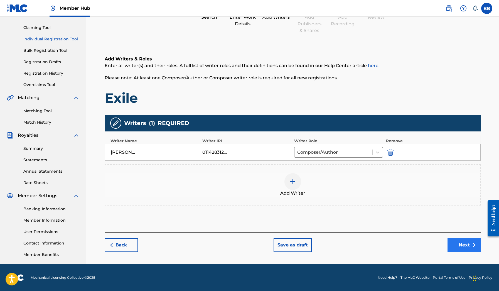
click at [470, 246] on button "Next" at bounding box center [464, 245] width 33 height 14
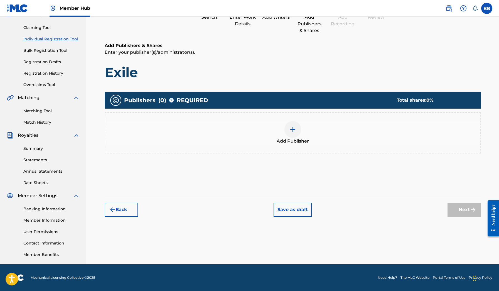
scroll to position [25, 0]
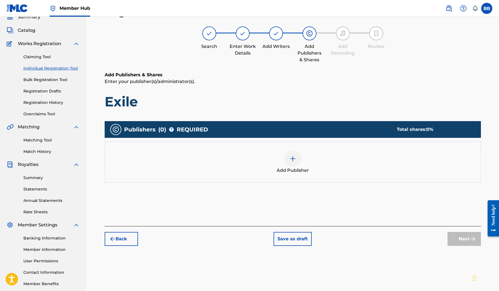
click at [277, 171] on span "Add Publisher" at bounding box center [293, 170] width 32 height 7
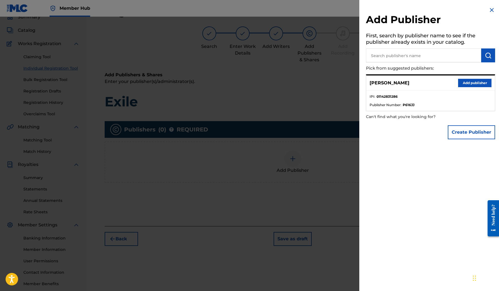
click at [478, 77] on div "[PERSON_NAME] Add publisher" at bounding box center [430, 82] width 129 height 15
click at [478, 79] on button "Add publisher" at bounding box center [474, 83] width 33 height 8
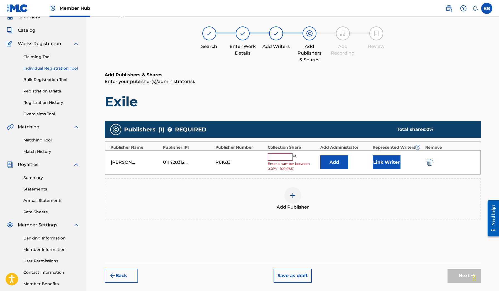
click at [403, 160] on div "Link Writer" at bounding box center [398, 162] width 50 height 14
click at [384, 164] on button "Link Writer" at bounding box center [387, 162] width 28 height 14
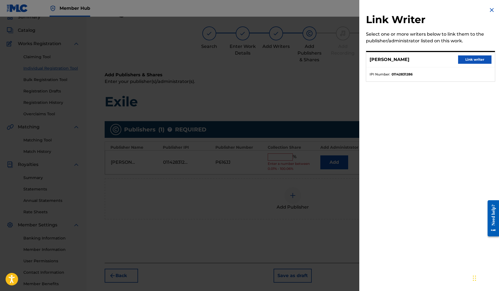
click at [468, 64] on div "[PERSON_NAME] Link writer" at bounding box center [430, 59] width 129 height 15
click at [471, 60] on button "Link writer" at bounding box center [474, 59] width 33 height 8
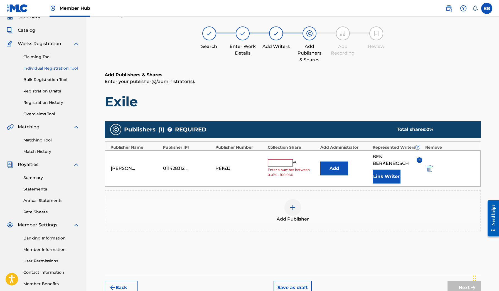
click at [286, 164] on input "text" at bounding box center [280, 162] width 25 height 7
type input "100"
click at [337, 217] on div "Add Publisher" at bounding box center [292, 210] width 375 height 23
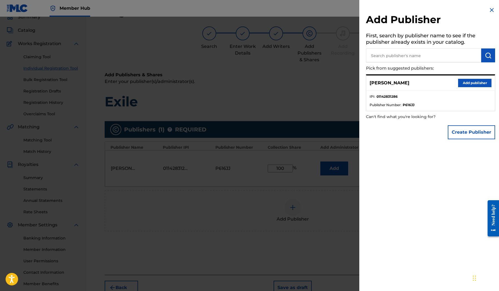
click at [248, 254] on div at bounding box center [249, 162] width 499 height 291
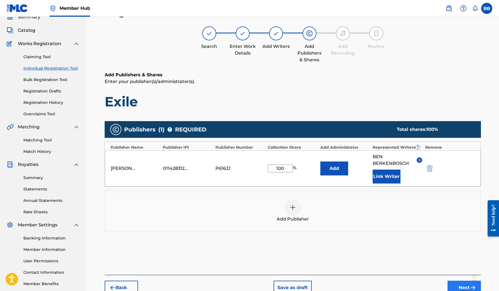
click at [466, 284] on button "Next" at bounding box center [464, 288] width 33 height 14
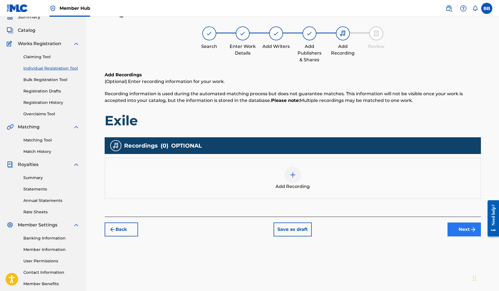
click at [455, 227] on button "Next" at bounding box center [464, 229] width 33 height 14
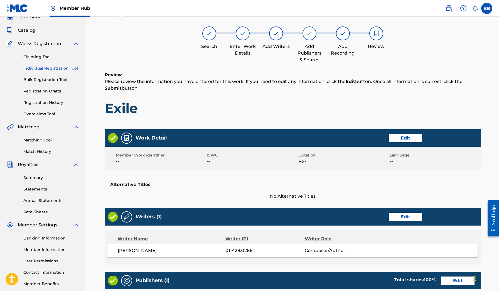
scroll to position [161, 0]
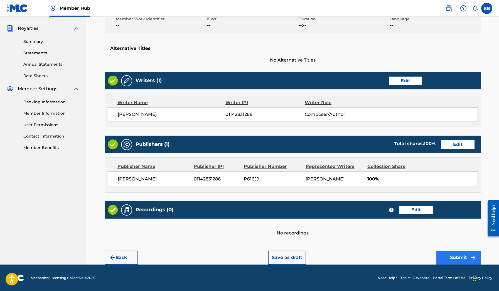
click at [464, 256] on button "Submit" at bounding box center [458, 257] width 45 height 14
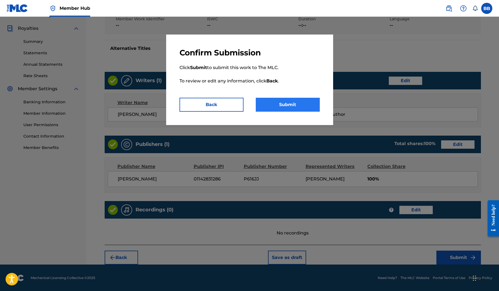
click at [317, 110] on button "Submit" at bounding box center [288, 105] width 64 height 14
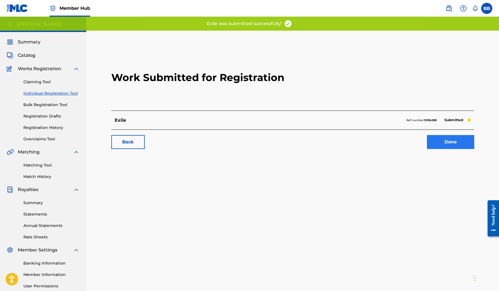
click at [443, 140] on link "Done" at bounding box center [450, 142] width 47 height 14
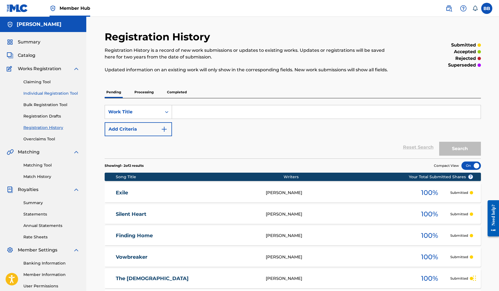
click at [45, 91] on link "Individual Registration Tool" at bounding box center [51, 93] width 56 height 6
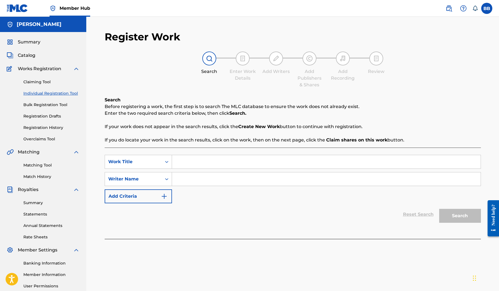
click at [229, 161] on input "Search Form" at bounding box center [326, 161] width 309 height 13
type input "Mistwood"
click at [221, 182] on input "Search Form" at bounding box center [326, 178] width 309 height 13
paste input "[PERSON_NAME]"
type input "[PERSON_NAME]"
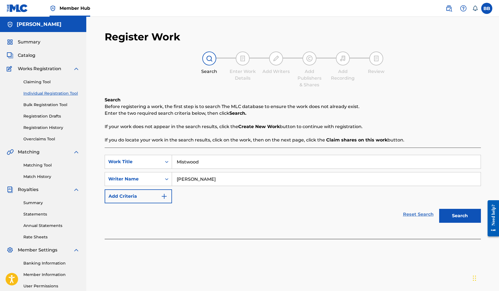
click at [434, 209] on link "Reset Search" at bounding box center [418, 214] width 36 height 12
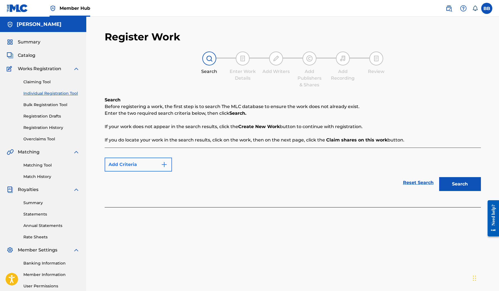
click at [141, 171] on button "Add Criteria" at bounding box center [138, 165] width 67 height 14
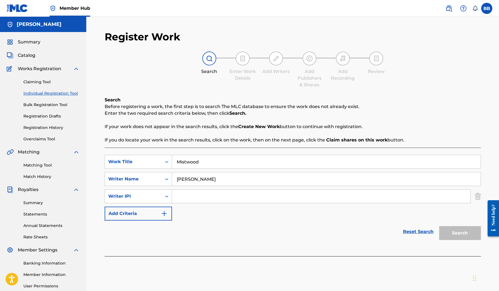
click at [238, 197] on input "Search Form" at bounding box center [321, 196] width 298 height 13
click at [475, 199] on img "Search Form" at bounding box center [478, 196] width 6 height 14
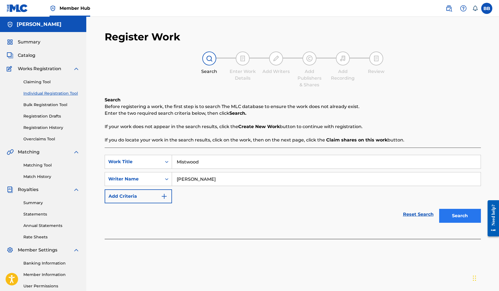
click at [465, 214] on button "Search" at bounding box center [460, 216] width 42 height 14
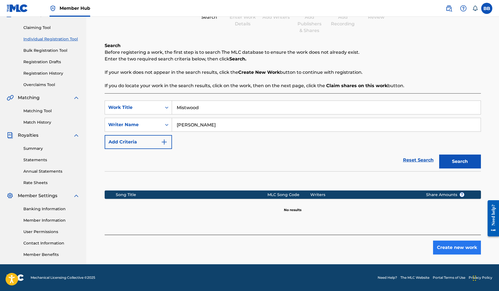
click at [460, 245] on button "Create new work" at bounding box center [457, 247] width 48 height 14
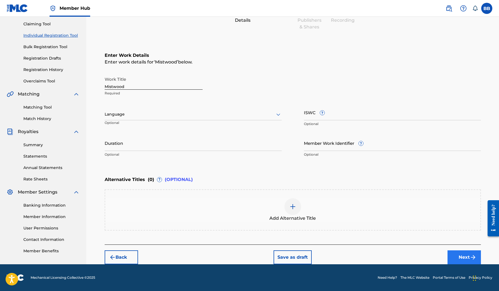
click at [470, 262] on button "Next" at bounding box center [464, 257] width 33 height 14
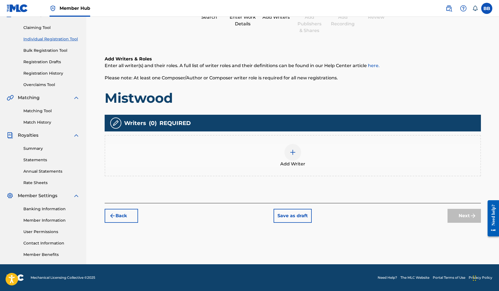
click at [342, 150] on div "Add Writer" at bounding box center [292, 155] width 375 height 23
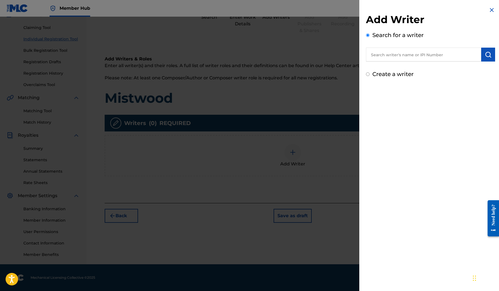
click at [437, 49] on input "text" at bounding box center [423, 55] width 115 height 14
paste input "[PERSON_NAME]"
type input "[PERSON_NAME]"
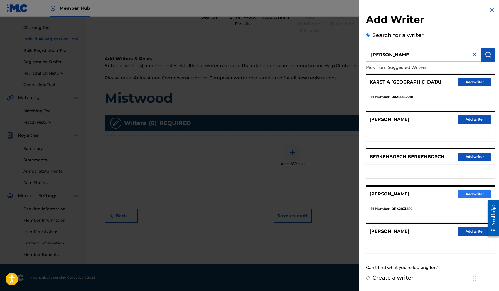
click at [463, 194] on button "Add writer" at bounding box center [474, 194] width 33 height 8
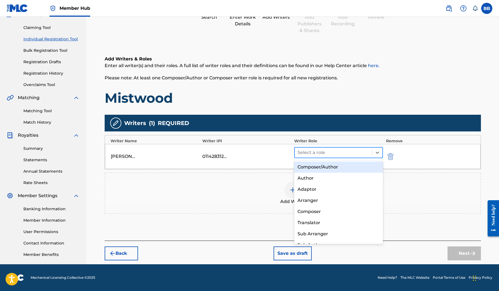
click at [361, 155] on div at bounding box center [334, 153] width 72 height 8
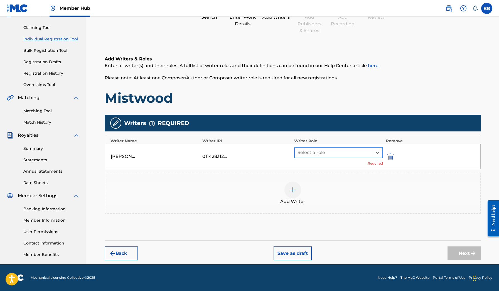
click at [361, 155] on div at bounding box center [334, 153] width 72 height 8
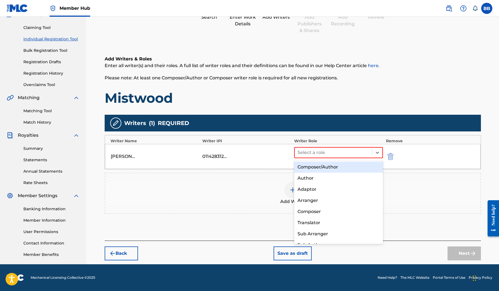
click at [360, 163] on div "Composer/Author" at bounding box center [338, 166] width 89 height 11
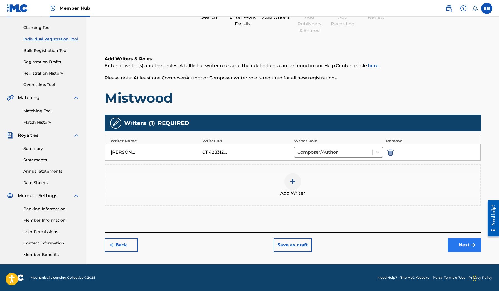
click at [453, 249] on button "Next" at bounding box center [464, 245] width 33 height 14
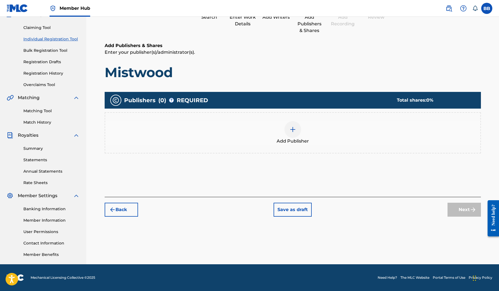
scroll to position [25, 0]
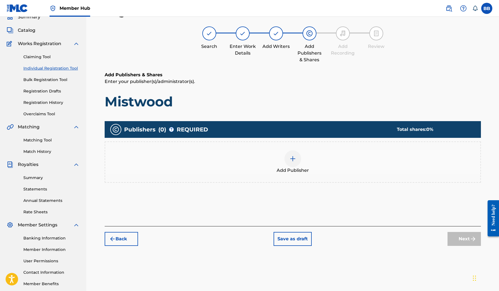
click at [371, 146] on div "Add Publisher" at bounding box center [293, 161] width 376 height 41
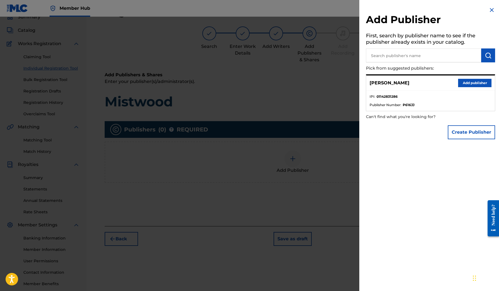
click at [460, 76] on div "[PERSON_NAME] Add publisher" at bounding box center [430, 82] width 129 height 15
click at [461, 79] on button "Add publisher" at bounding box center [474, 83] width 33 height 8
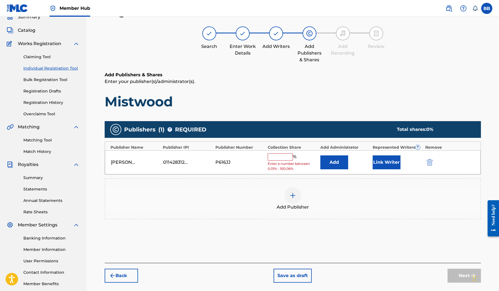
click at [283, 156] on input "text" at bounding box center [280, 156] width 25 height 7
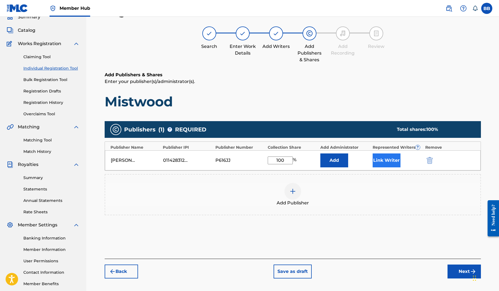
type input "100"
click at [389, 166] on button "Link Writer" at bounding box center [387, 160] width 28 height 14
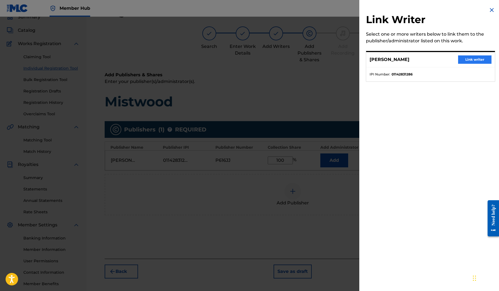
click at [463, 57] on button "Link writer" at bounding box center [474, 59] width 33 height 8
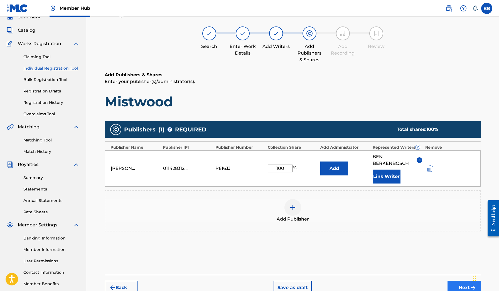
click at [463, 284] on button "Next" at bounding box center [464, 288] width 33 height 14
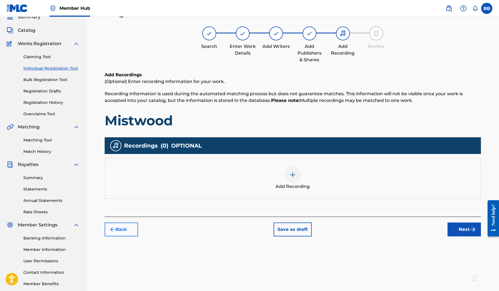
click at [121, 232] on button "Back" at bounding box center [121, 229] width 33 height 14
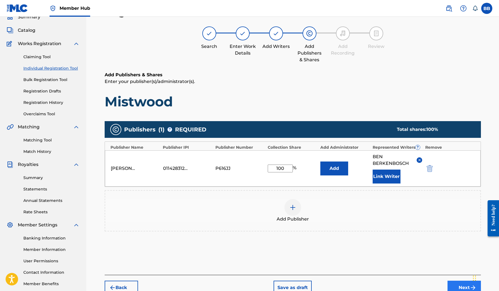
click at [451, 285] on button "Next" at bounding box center [464, 288] width 33 height 14
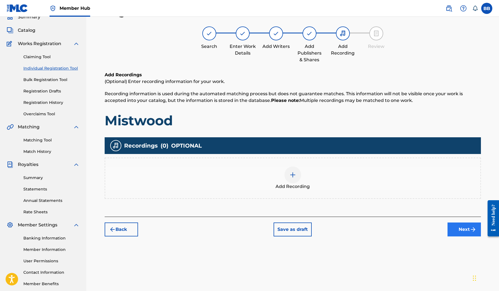
click at [460, 229] on button "Next" at bounding box center [464, 229] width 33 height 14
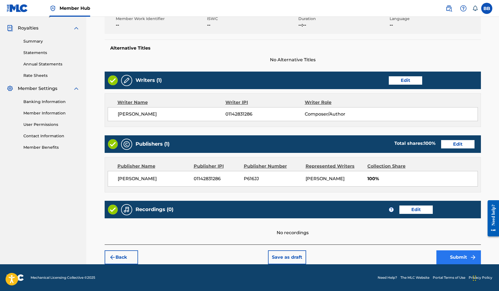
click at [448, 258] on button "Submit" at bounding box center [458, 257] width 45 height 14
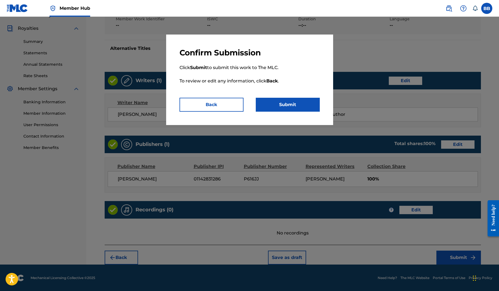
click at [310, 116] on div "Confirm Submission Click Submit to submit this work to The MLC. To review or ed…" at bounding box center [249, 80] width 167 height 90
click at [311, 106] on button "Submit" at bounding box center [288, 105] width 64 height 14
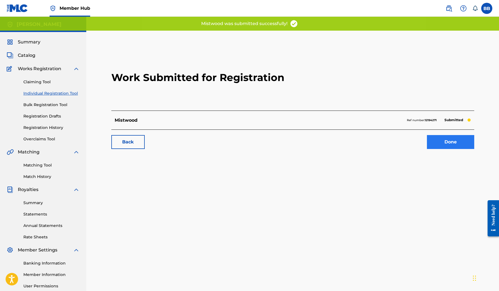
click at [470, 141] on link "Done" at bounding box center [450, 142] width 47 height 14
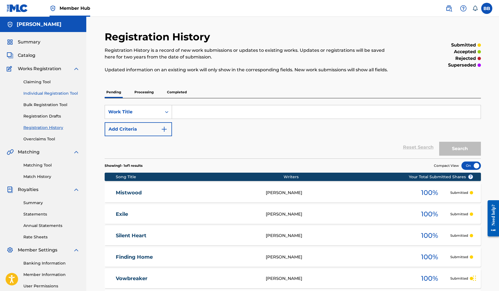
click at [63, 93] on link "Individual Registration Tool" at bounding box center [51, 93] width 56 height 6
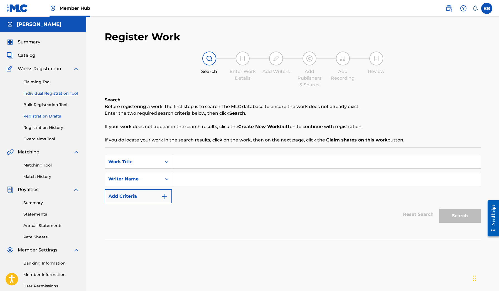
click at [43, 115] on link "Registration Drafts" at bounding box center [51, 116] width 56 height 6
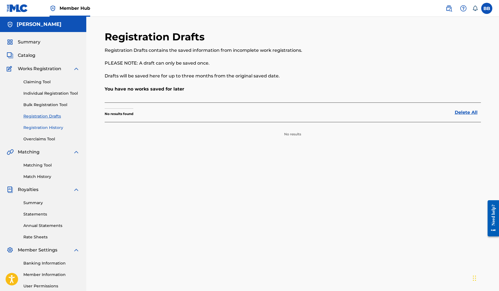
click at [42, 126] on link "Registration History" at bounding box center [51, 128] width 56 height 6
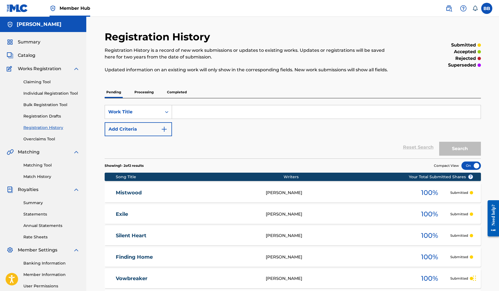
scroll to position [123, 0]
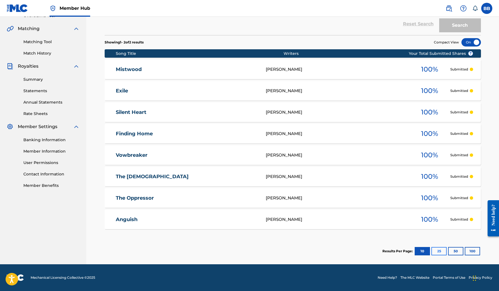
click at [445, 249] on button "25" at bounding box center [438, 251] width 15 height 8
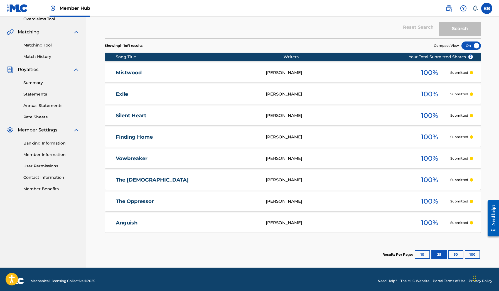
scroll to position [55, 0]
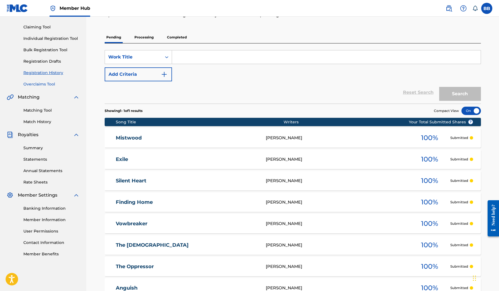
click at [45, 84] on link "Overclaims Tool" at bounding box center [51, 84] width 56 height 6
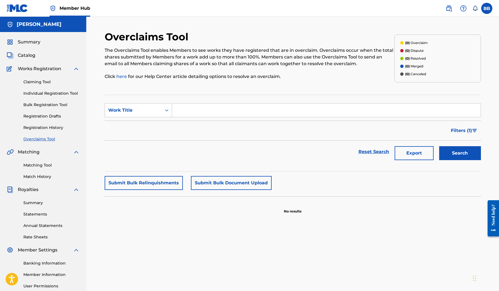
click at [43, 67] on span "Works Registration" at bounding box center [39, 68] width 43 height 7
click at [35, 53] on span "Catalog" at bounding box center [27, 55] width 18 height 7
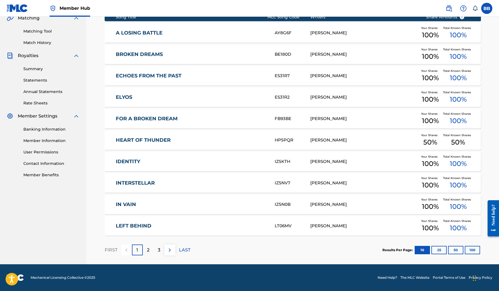
scroll to position [119, 0]
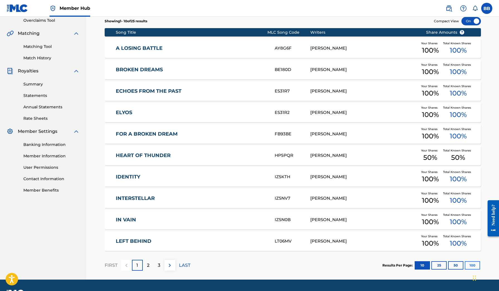
click at [466, 266] on button "100" at bounding box center [472, 265] width 15 height 8
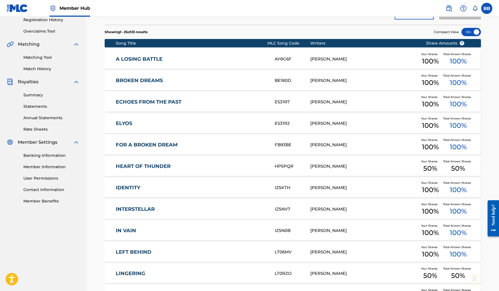
scroll to position [75, 0]
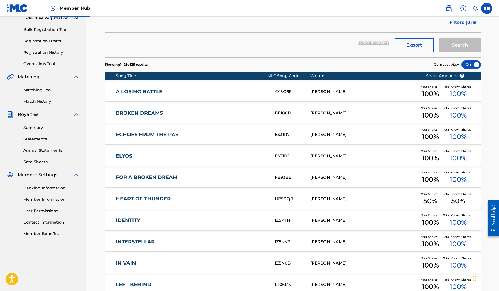
click at [476, 66] on div at bounding box center [470, 64] width 19 height 8
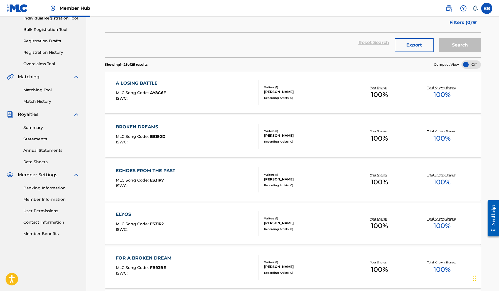
click at [475, 65] on div at bounding box center [470, 64] width 19 height 8
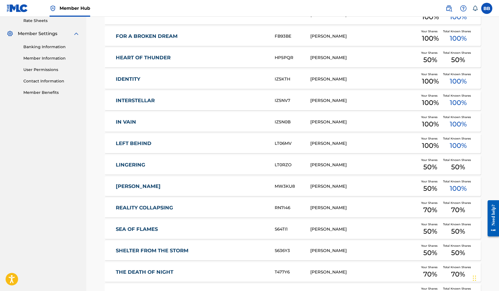
scroll to position [43, 0]
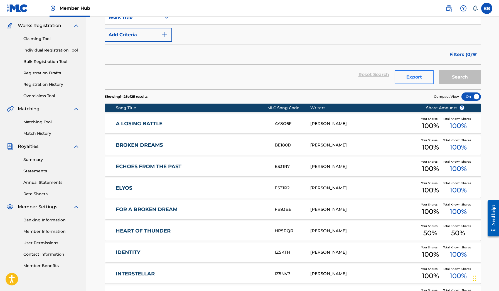
click at [410, 76] on button "Export" at bounding box center [414, 77] width 39 height 14
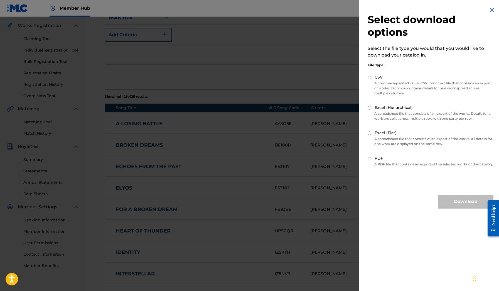
click at [378, 161] on div "PDF" at bounding box center [431, 158] width 126 height 6
click at [375, 159] on label "PDF" at bounding box center [379, 158] width 9 height 6
click at [371, 159] on input "PDF" at bounding box center [370, 159] width 4 height 4
radio input "true"
click at [462, 205] on button "Download" at bounding box center [466, 202] width 56 height 14
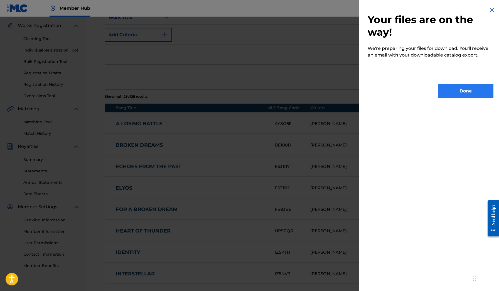
click at [462, 86] on button "Done" at bounding box center [466, 91] width 56 height 14
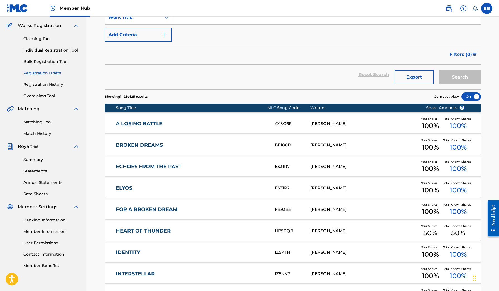
scroll to position [0, 0]
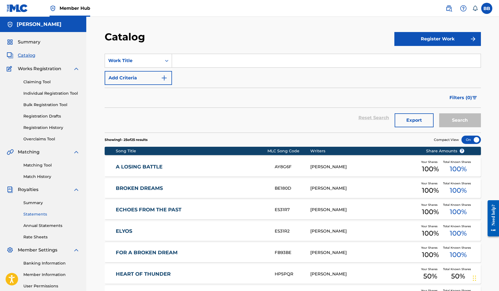
click at [38, 213] on link "Statements" at bounding box center [51, 214] width 56 height 6
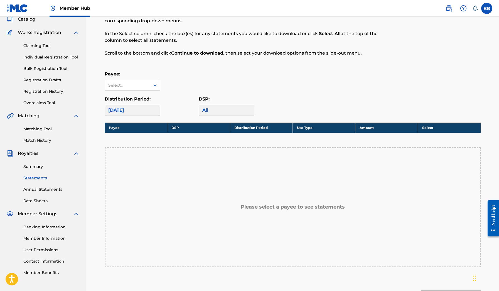
scroll to position [71, 0]
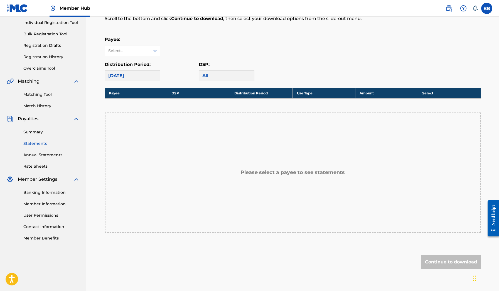
click at [142, 57] on div "Payee: Select... Distribution Period: [DATE] DSP: All" at bounding box center [293, 58] width 376 height 45
click at [142, 55] on div "Select..." at bounding box center [127, 50] width 45 height 11
click at [137, 66] on div "[PERSON_NAME]" at bounding box center [132, 63] width 55 height 14
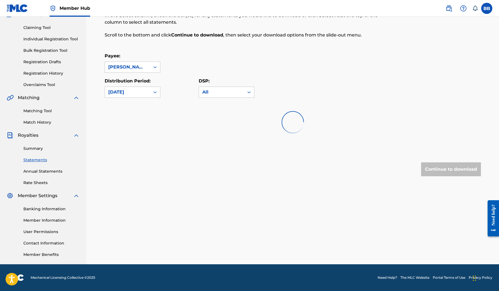
scroll to position [54, 0]
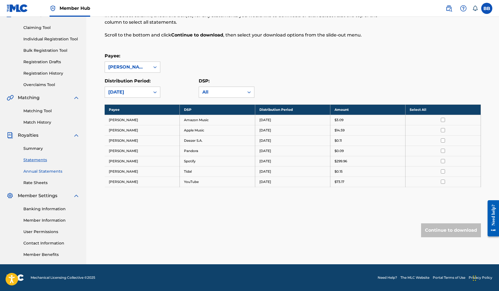
click at [44, 171] on link "Annual Statements" at bounding box center [51, 171] width 56 height 6
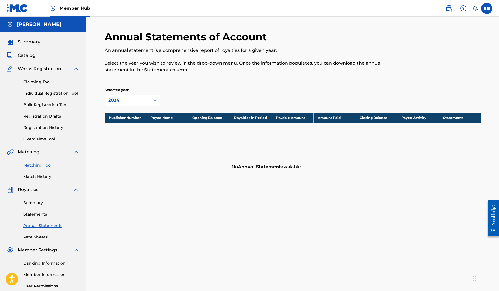
click at [45, 164] on link "Matching Tool" at bounding box center [51, 165] width 56 height 6
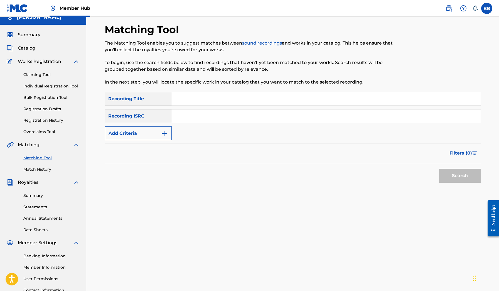
scroll to position [8, 0]
click at [36, 206] on link "Statements" at bounding box center [51, 207] width 56 height 6
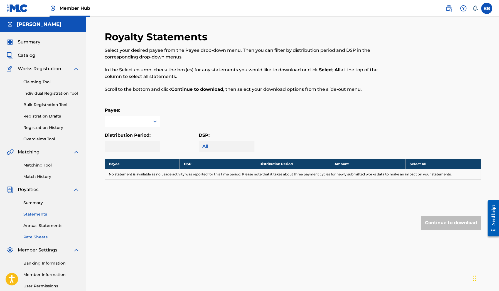
click at [40, 235] on link "Rate Sheets" at bounding box center [51, 237] width 56 height 6
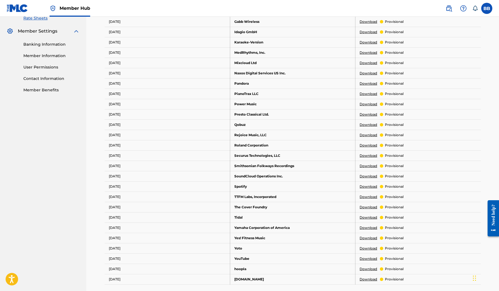
scroll to position [208, 0]
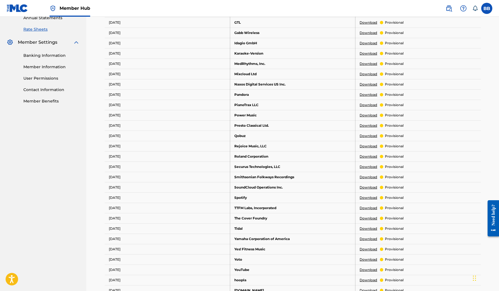
click at [371, 198] on link "Download" at bounding box center [369, 197] width 18 height 5
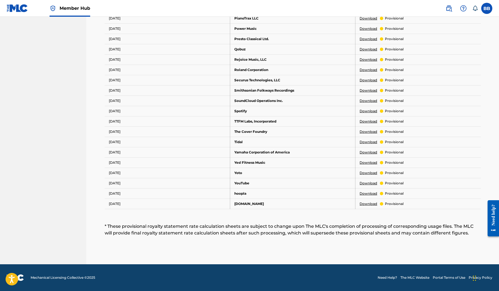
scroll to position [294, 0]
click at [271, 211] on div "Usage Period DSP Rate Sheet i [DATE] Amazon Music Download provisional [DATE] B…" at bounding box center [293, 30] width 376 height 385
click at [372, 184] on link "Download" at bounding box center [369, 183] width 18 height 5
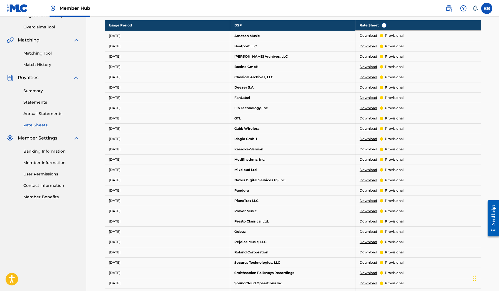
scroll to position [227, 0]
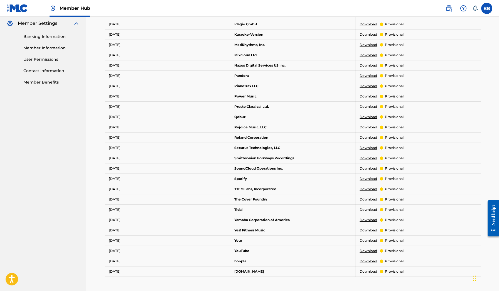
click at [375, 178] on link "Download" at bounding box center [369, 178] width 18 height 5
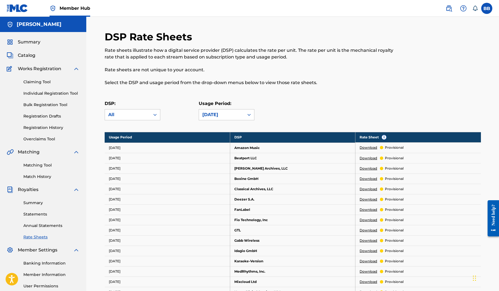
scroll to position [0, 0]
click at [30, 216] on link "Statements" at bounding box center [51, 214] width 56 height 6
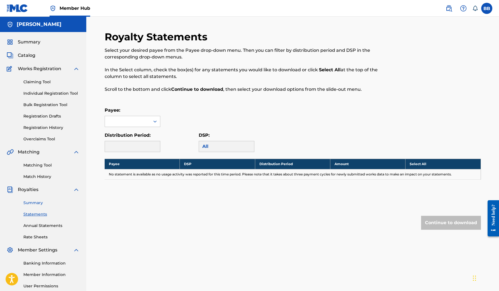
click at [36, 202] on link "Summary" at bounding box center [51, 203] width 56 height 6
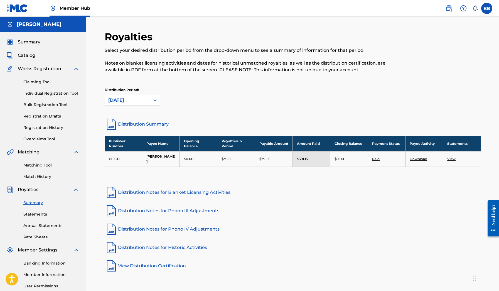
click at [413, 158] on link "Download" at bounding box center [419, 159] width 18 height 4
click at [454, 160] on link "View" at bounding box center [451, 159] width 8 height 4
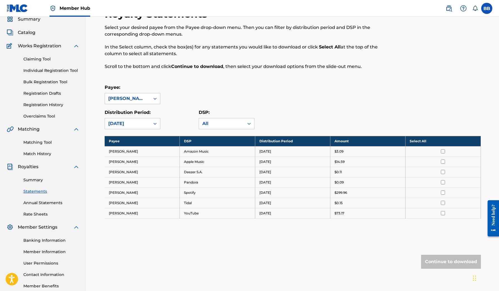
scroll to position [39, 0]
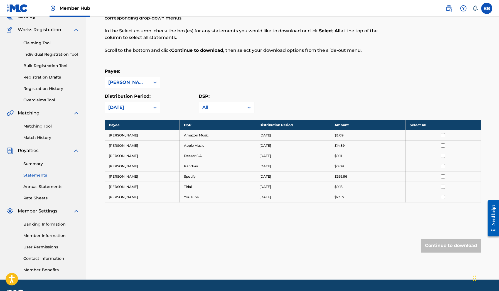
click at [237, 107] on div "All" at bounding box center [221, 107] width 38 height 7
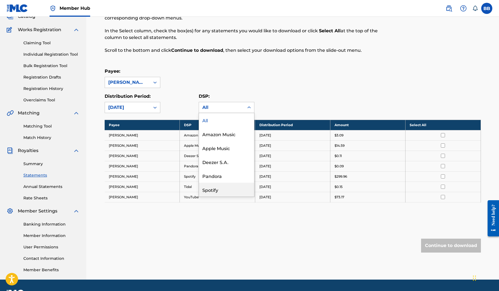
click at [211, 183] on div "Spotify" at bounding box center [226, 190] width 55 height 14
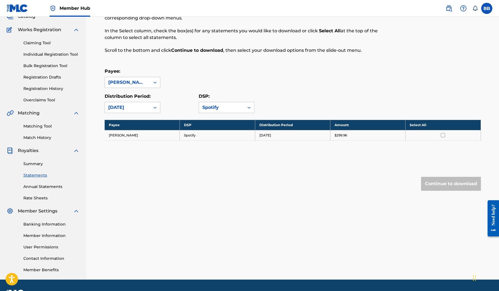
click at [431, 178] on div "Continue to download" at bounding box center [451, 184] width 60 height 14
click at [442, 140] on table "Payee DSP Distribution Period Amount Select All [PERSON_NAME] Spotify [DATE] $2…" at bounding box center [293, 130] width 376 height 21
click at [442, 132] on td at bounding box center [443, 135] width 75 height 10
click at [443, 136] on input "checkbox" at bounding box center [443, 135] width 4 height 4
click at [436, 180] on button "Continue to download" at bounding box center [451, 184] width 60 height 14
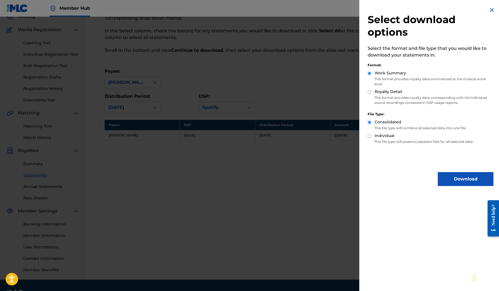
click at [443, 98] on p "This format provides royalty data corresponding with the individual sound recor…" at bounding box center [431, 100] width 126 height 10
click at [367, 90] on div "Select download options Select the format and file type that you would like to …" at bounding box center [430, 96] width 143 height 193
click at [370, 91] on input "Royalty Detail" at bounding box center [370, 92] width 4 height 4
radio input "true"
click at [441, 175] on button "Download" at bounding box center [466, 179] width 56 height 14
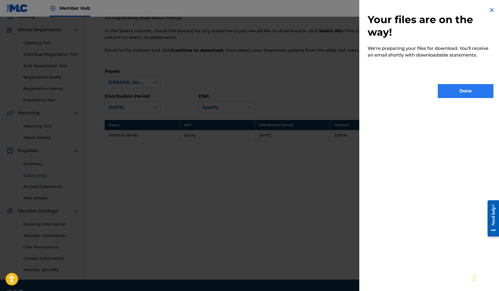
click at [472, 87] on button "Done" at bounding box center [466, 91] width 56 height 14
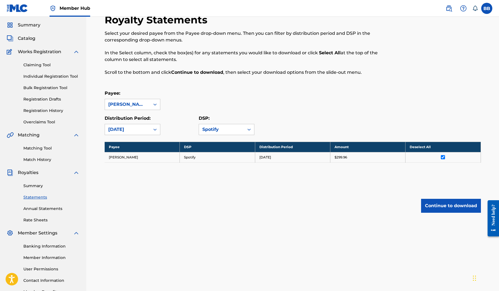
scroll to position [8, 0]
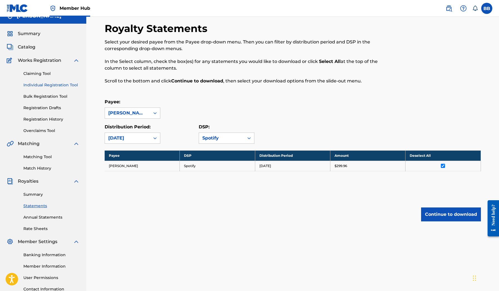
click at [64, 87] on link "Individual Registration Tool" at bounding box center [51, 85] width 56 height 6
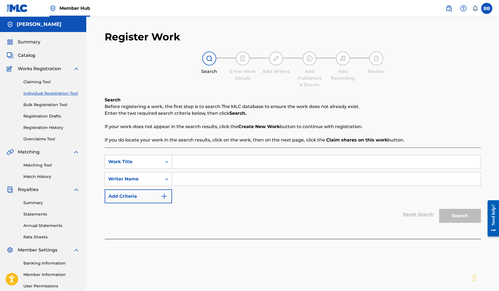
click at [194, 0] on nav "Member Hub BB BB [PERSON_NAME] [EMAIL_ADDRESS][DOMAIN_NAME] Notification Prefer…" at bounding box center [249, 8] width 499 height 17
click at [233, 161] on input "Search Form" at bounding box center [326, 161] width 309 height 13
type input "T"
type input "W"
type input "Slowing Down"
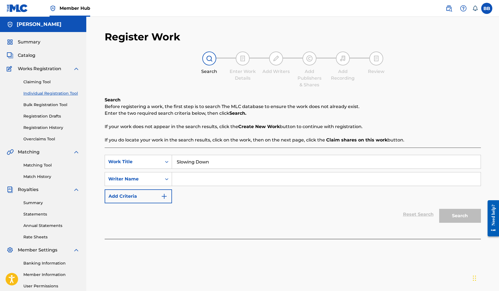
click at [256, 179] on input "Search Form" at bounding box center [326, 178] width 309 height 13
paste input "erkenbosch"
type input "[PERSON_NAME]"
click at [460, 216] on button "Search" at bounding box center [460, 216] width 42 height 14
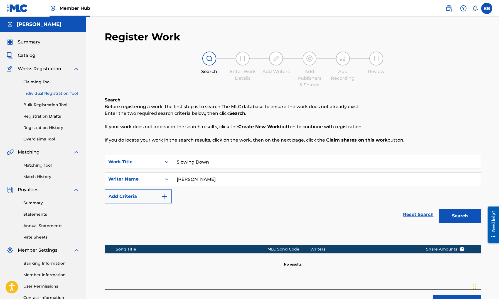
scroll to position [46, 0]
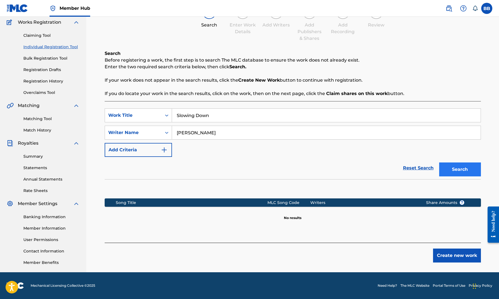
click at [467, 170] on button "Search" at bounding box center [460, 169] width 42 height 14
click at [463, 252] on button "Create new work" at bounding box center [457, 255] width 48 height 14
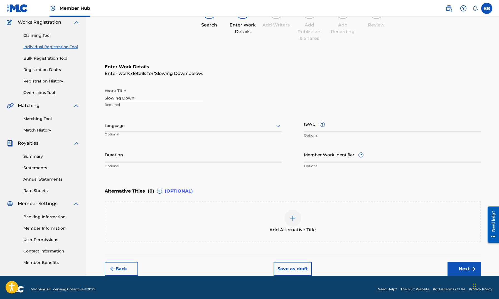
scroll to position [50, 0]
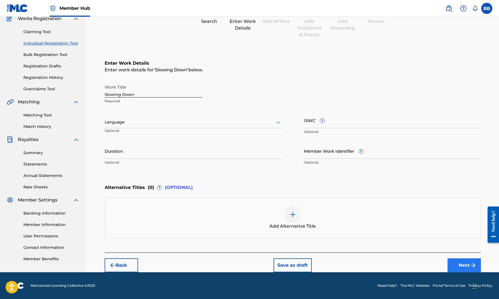
click at [471, 266] on img "submit" at bounding box center [473, 265] width 7 height 7
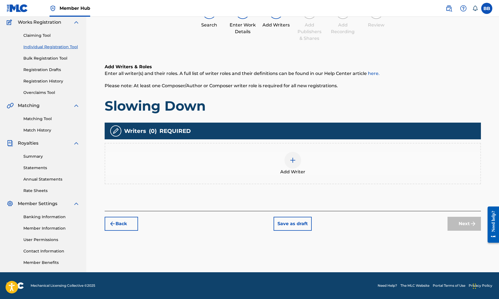
click at [272, 168] on div "Add Writer" at bounding box center [292, 163] width 375 height 23
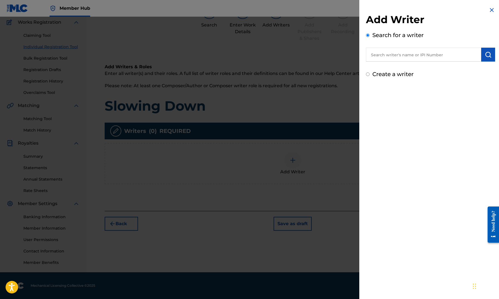
click at [411, 53] on input "text" at bounding box center [423, 55] width 115 height 14
paste input "[PERSON_NAME]"
click at [462, 66] on div "[PERSON_NAME][GEOGRAPHIC_DATA]" at bounding box center [423, 67] width 115 height 10
type input "[PERSON_NAME][GEOGRAPHIC_DATA]"
click at [491, 53] on button "submit" at bounding box center [488, 55] width 14 height 14
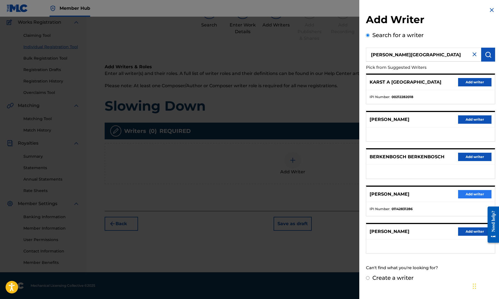
click at [484, 193] on button "Add writer" at bounding box center [474, 194] width 33 height 8
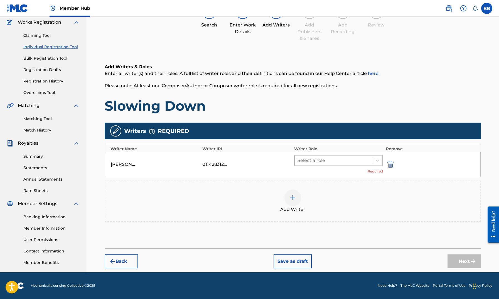
click at [350, 165] on div "Select a role" at bounding box center [334, 160] width 78 height 10
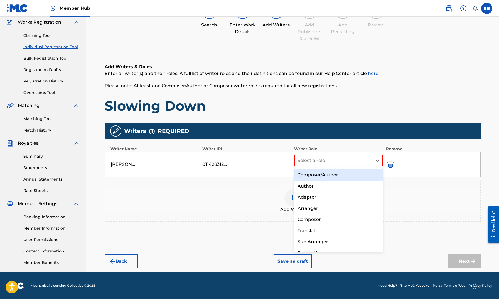
click at [346, 178] on div "Composer/Author" at bounding box center [338, 174] width 89 height 11
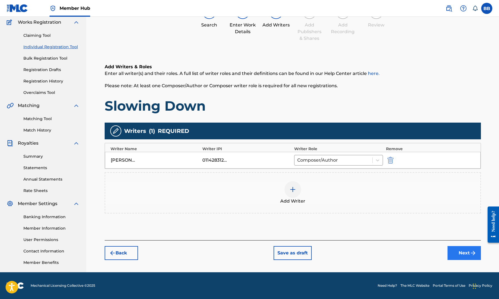
click at [466, 253] on button "Next" at bounding box center [464, 253] width 33 height 14
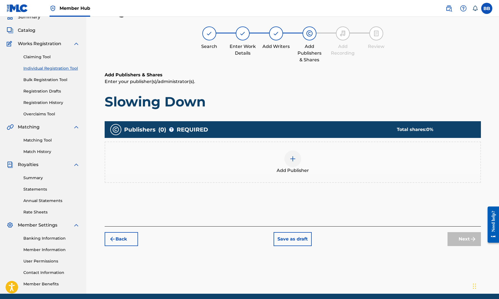
click at [322, 156] on div "Add Publisher" at bounding box center [292, 161] width 375 height 23
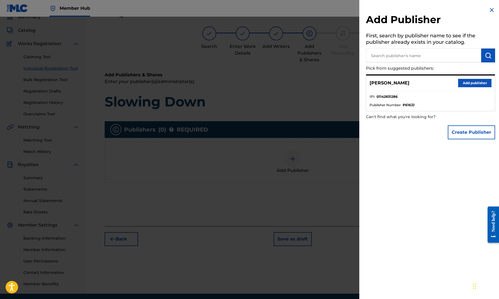
click at [488, 80] on button "Add publisher" at bounding box center [474, 83] width 33 height 8
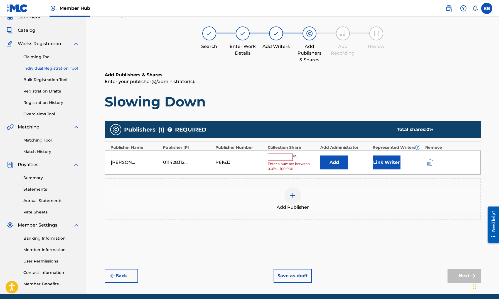
click at [282, 158] on input "text" at bounding box center [280, 156] width 25 height 7
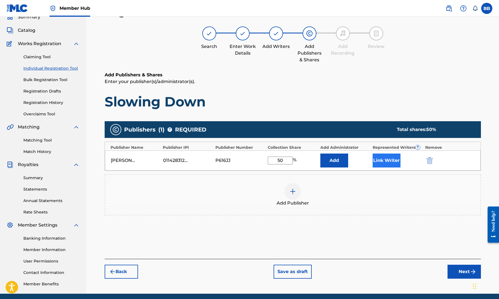
type input "50"
click at [383, 162] on button "Link Writer" at bounding box center [387, 160] width 28 height 14
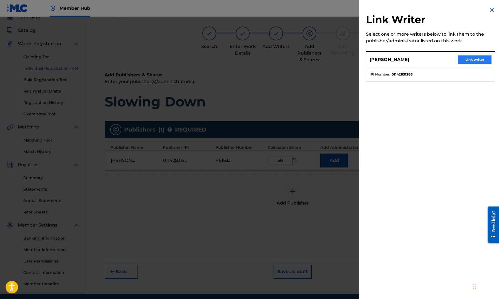
click at [472, 56] on button "Link writer" at bounding box center [474, 59] width 33 height 8
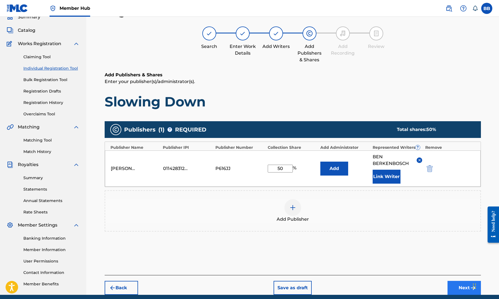
click at [456, 284] on button "Next" at bounding box center [464, 288] width 33 height 14
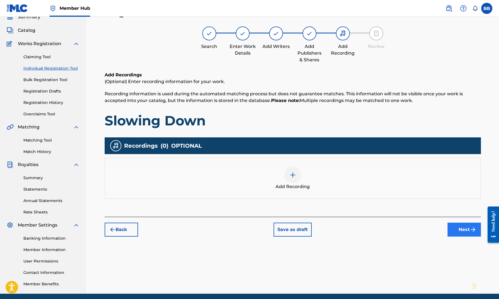
click at [473, 225] on button "Next" at bounding box center [464, 229] width 33 height 14
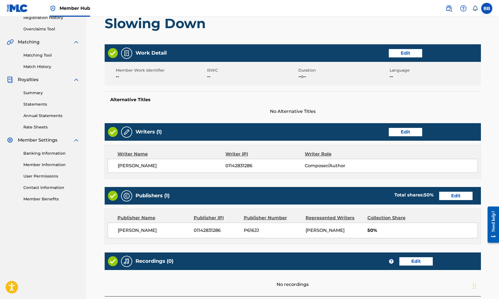
scroll to position [153, 0]
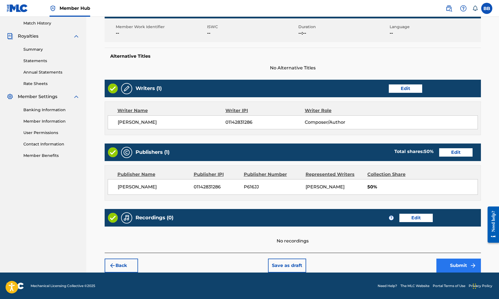
click at [463, 262] on button "Submit" at bounding box center [458, 265] width 45 height 14
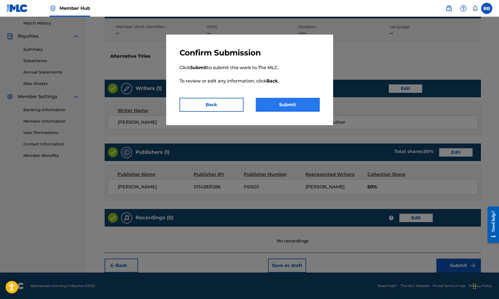
click at [265, 103] on button "Submit" at bounding box center [288, 105] width 64 height 14
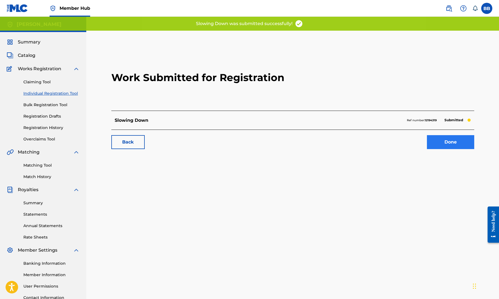
click at [458, 147] on link "Done" at bounding box center [450, 142] width 47 height 14
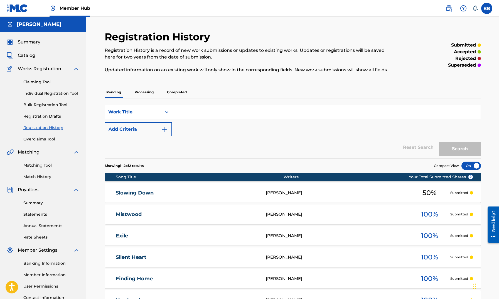
click at [48, 90] on div "Claiming Tool Individual Registration Tool Bulk Registration Tool Registration …" at bounding box center [43, 107] width 73 height 70
click at [48, 91] on link "Individual Registration Tool" at bounding box center [51, 93] width 56 height 6
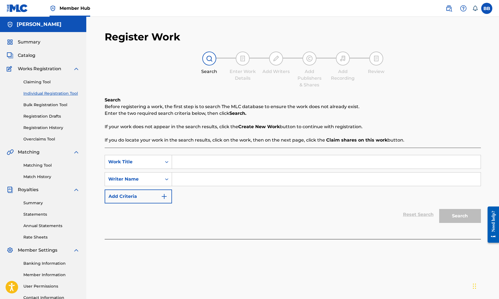
click at [271, 158] on input "Search Form" at bounding box center [326, 161] width 309 height 13
click at [262, 173] on input "Search Form" at bounding box center [326, 178] width 309 height 13
paste input "[PERSON_NAME]"
type input "[PERSON_NAME]"
click at [247, 160] on input "Search Form" at bounding box center [326, 161] width 309 height 13
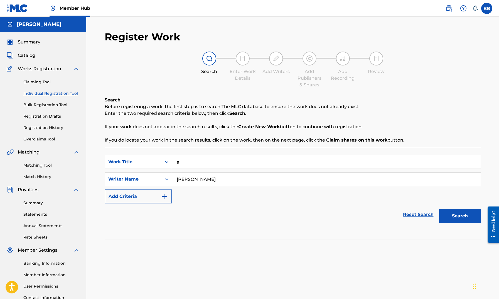
type input "a"
type input "A Secret Forest"
click at [460, 216] on button "Search" at bounding box center [460, 216] width 42 height 14
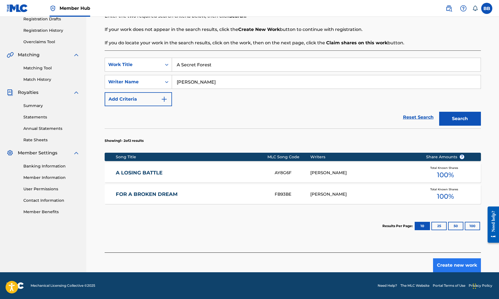
scroll to position [97, 0]
click at [446, 265] on button "Create new work" at bounding box center [457, 265] width 48 height 14
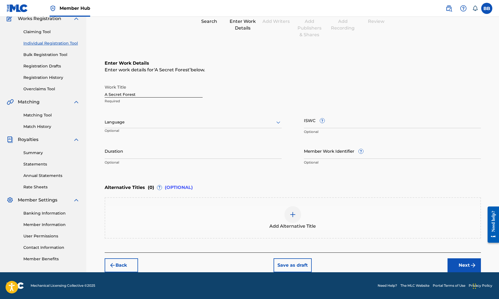
scroll to position [50, 0]
click at [460, 261] on button "Next" at bounding box center [464, 265] width 33 height 14
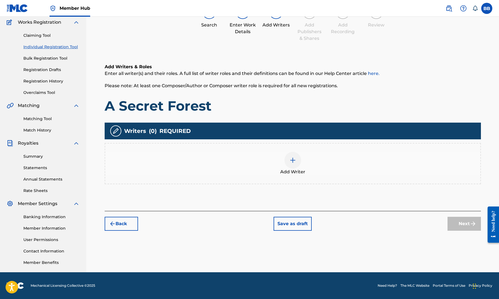
scroll to position [46, 0]
click at [326, 158] on div "Add Writer" at bounding box center [292, 163] width 375 height 23
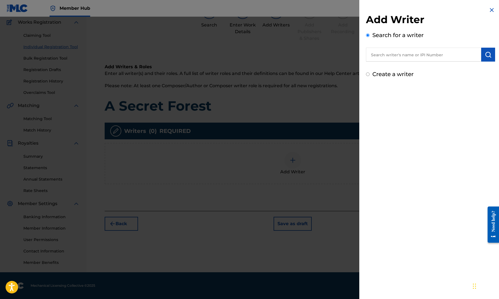
click at [434, 57] on input "text" at bounding box center [423, 55] width 115 height 14
paste input "[PERSON_NAME]"
type input "[PERSON_NAME]"
click at [487, 52] on img "submit" at bounding box center [488, 54] width 7 height 7
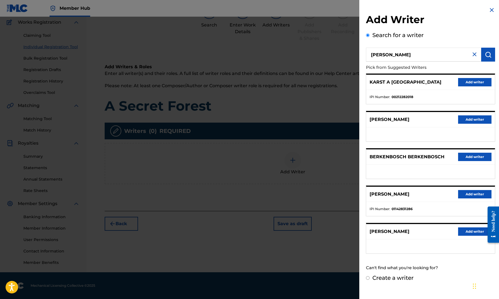
click at [474, 187] on div "[PERSON_NAME] Add writer" at bounding box center [430, 193] width 129 height 15
click at [474, 191] on button "Add writer" at bounding box center [474, 194] width 33 height 8
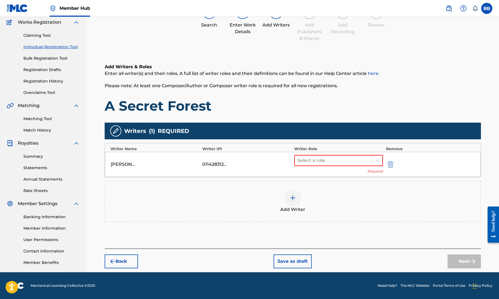
click at [331, 153] on div "[PERSON_NAME] 01142831286 Select a role Required" at bounding box center [293, 164] width 376 height 25
click at [329, 161] on div at bounding box center [334, 160] width 72 height 8
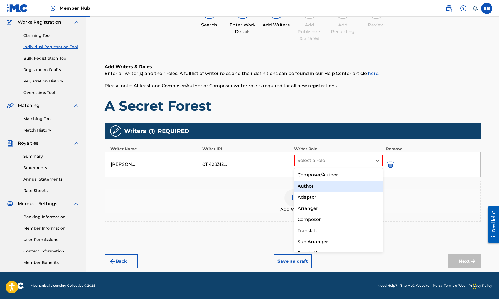
click at [325, 176] on div "Composer/Author" at bounding box center [338, 174] width 89 height 11
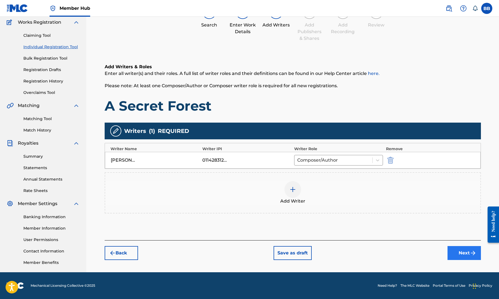
click at [467, 255] on button "Next" at bounding box center [464, 253] width 33 height 14
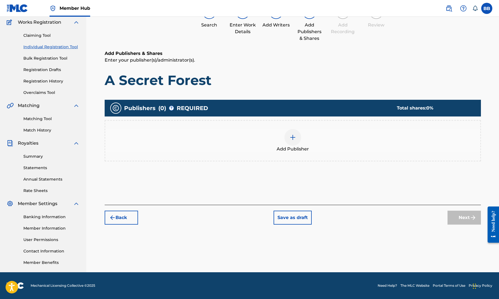
scroll to position [25, 0]
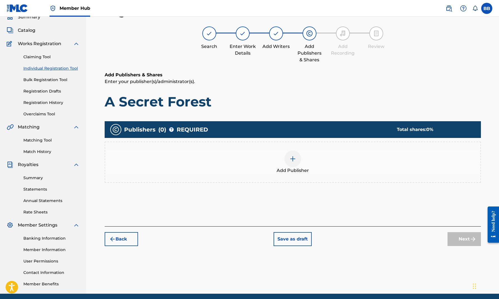
click at [283, 158] on div "Add Publisher" at bounding box center [292, 161] width 375 height 23
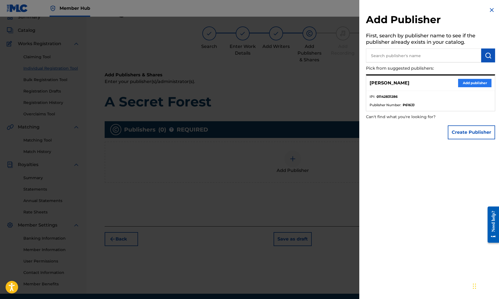
click at [462, 80] on button "Add publisher" at bounding box center [474, 83] width 33 height 8
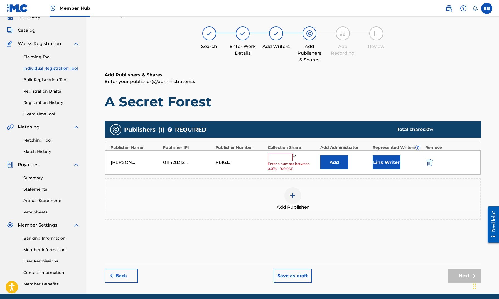
click at [269, 156] on input "text" at bounding box center [280, 156] width 25 height 7
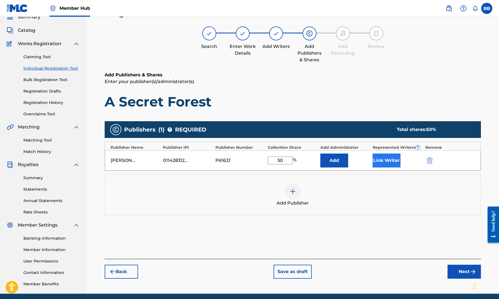
type input "50"
click at [392, 161] on button "Link Writer" at bounding box center [387, 160] width 28 height 14
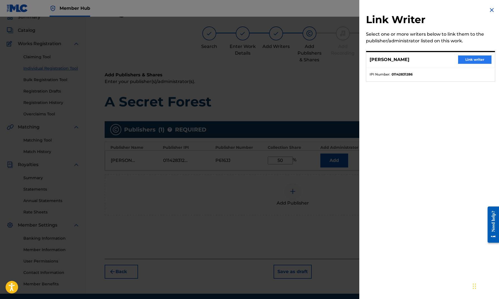
click at [475, 59] on button "Link writer" at bounding box center [474, 59] width 33 height 8
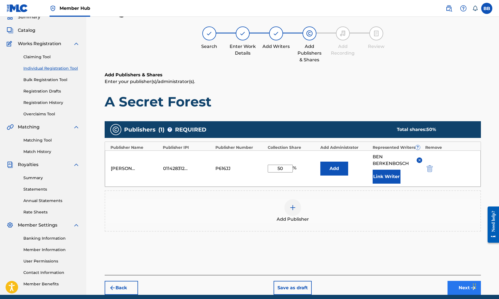
click at [465, 288] on button "Next" at bounding box center [464, 288] width 33 height 14
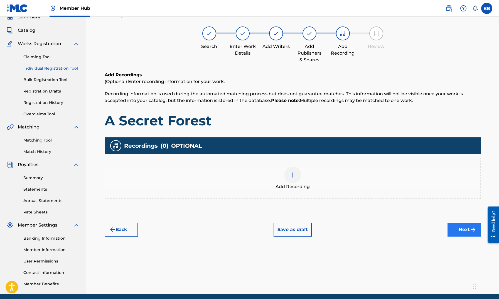
click at [464, 230] on button "Next" at bounding box center [464, 229] width 33 height 14
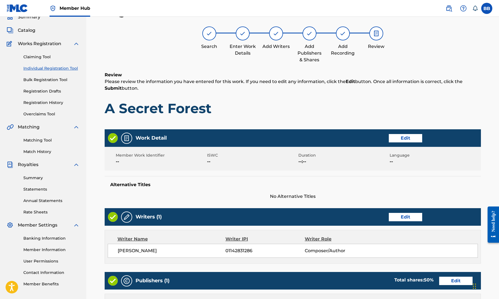
scroll to position [153, 0]
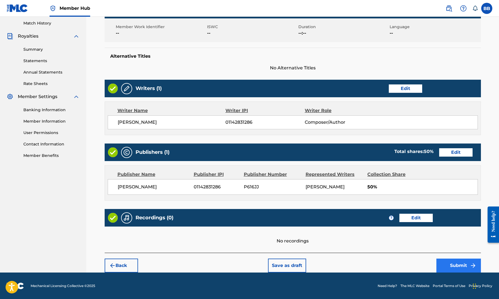
click at [470, 262] on button "Submit" at bounding box center [458, 265] width 45 height 14
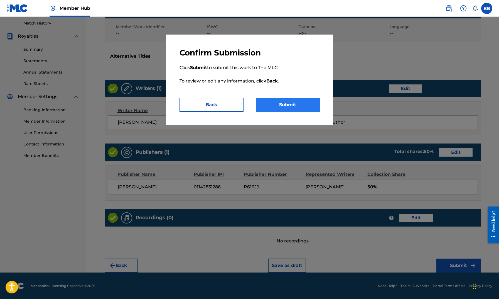
click at [294, 106] on button "Submit" at bounding box center [288, 105] width 64 height 14
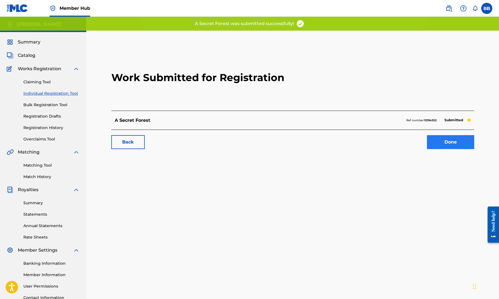
click at [453, 139] on link "Done" at bounding box center [450, 142] width 47 height 14
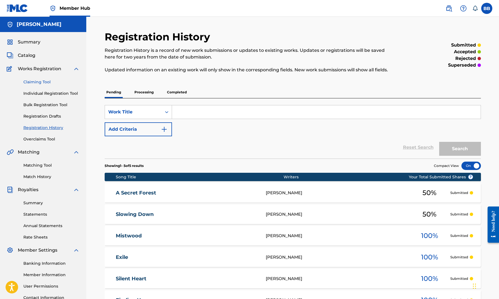
click at [35, 84] on link "Claiming Tool" at bounding box center [51, 82] width 56 height 6
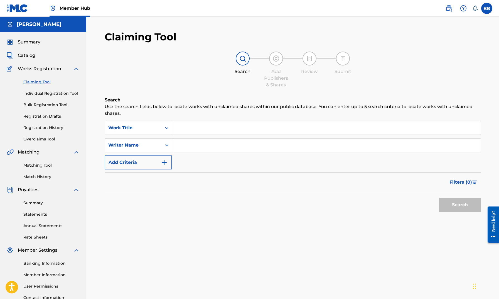
click at [37, 69] on span "Works Registration" at bounding box center [39, 68] width 43 height 7
click at [47, 93] on link "Individual Registration Tool" at bounding box center [51, 93] width 56 height 6
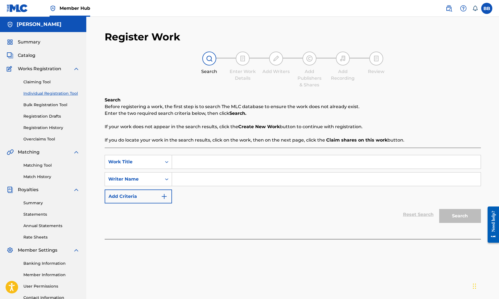
click at [302, 162] on input "Search Form" at bounding box center [326, 161] width 309 height 13
click at [246, 186] on div "SearchWithCriteria5edb39f6-8ab8-4dfd-8c0e-8561a4ac0571 Work Title SearchWithCri…" at bounding box center [293, 179] width 376 height 48
click at [245, 180] on input "Search Form" at bounding box center [326, 178] width 309 height 13
paste input "[PERSON_NAME]"
type input "[PERSON_NAME]"
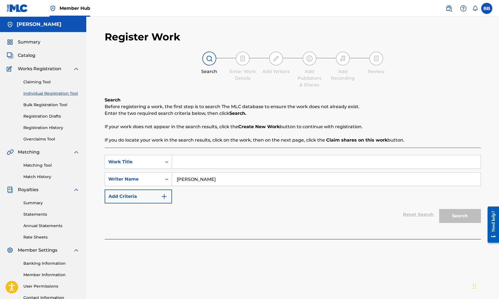
click at [228, 164] on input "Search Form" at bounding box center [326, 161] width 309 height 13
type input "Daybreak"
click at [449, 209] on button "Search" at bounding box center [460, 216] width 42 height 14
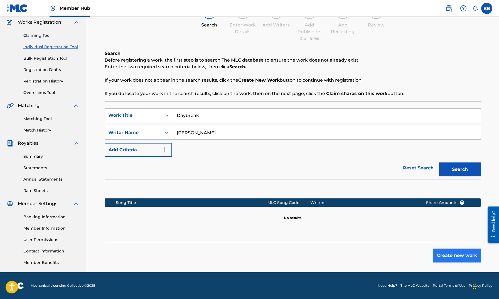
scroll to position [46, 0]
click at [470, 255] on button "Create new work" at bounding box center [457, 255] width 48 height 14
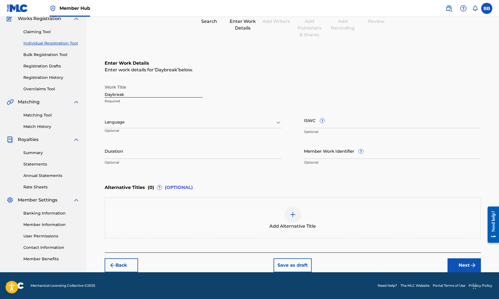
scroll to position [50, 0]
click at [476, 263] on img "submit" at bounding box center [473, 265] width 7 height 7
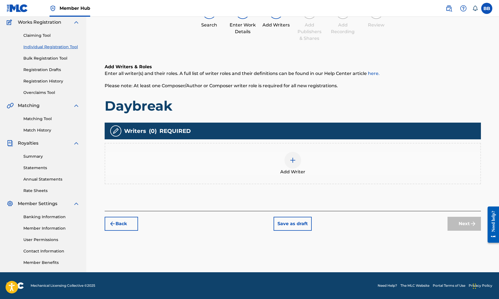
click at [409, 178] on div "Add Writer" at bounding box center [293, 163] width 376 height 41
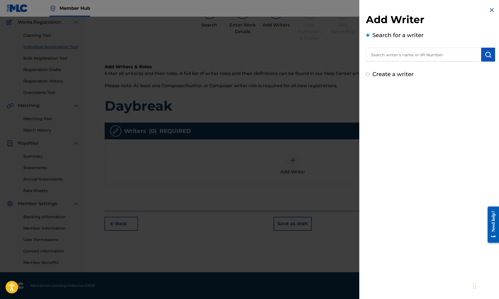
click at [439, 54] on input "text" at bounding box center [423, 55] width 115 height 14
paste input "[PERSON_NAME]"
type input "[PERSON_NAME]"
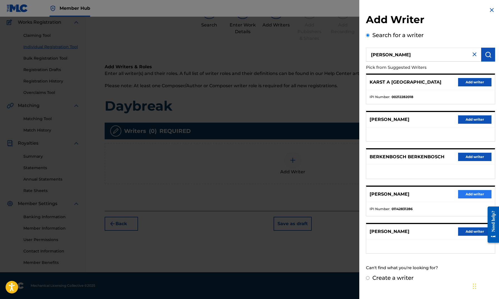
click at [469, 194] on button "Add writer" at bounding box center [474, 194] width 33 height 8
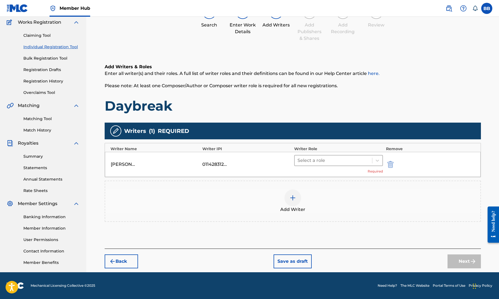
click at [362, 158] on div at bounding box center [334, 160] width 72 height 8
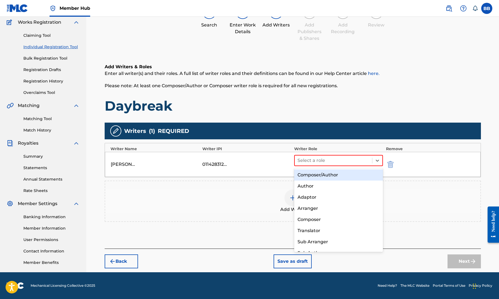
click at [344, 178] on div "Composer/Author" at bounding box center [338, 174] width 89 height 11
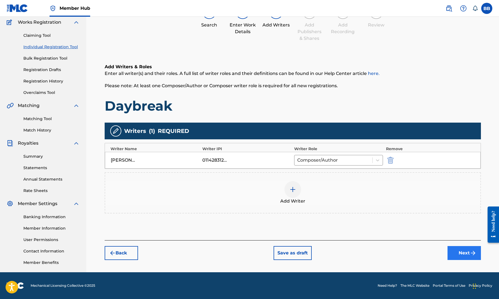
click at [470, 252] on img "submit" at bounding box center [473, 252] width 7 height 7
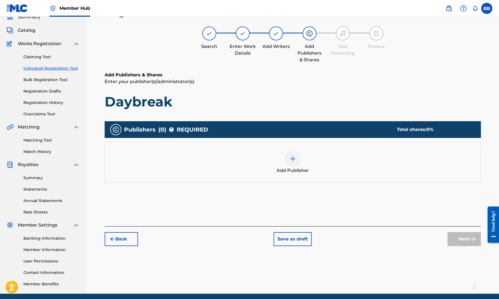
click at [343, 175] on div "Add Publisher" at bounding box center [293, 161] width 376 height 41
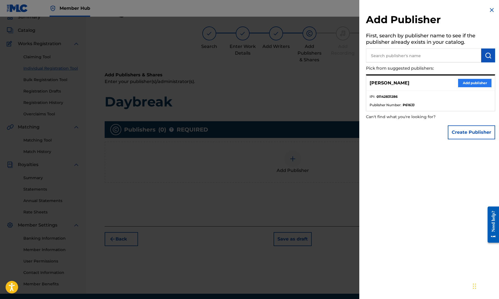
click at [461, 81] on button "Add publisher" at bounding box center [474, 83] width 33 height 8
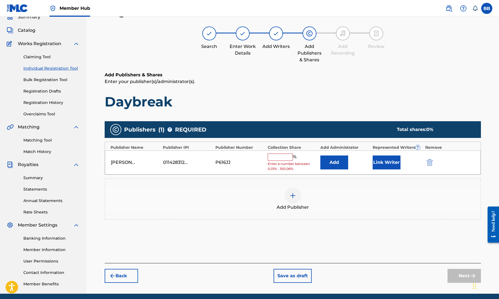
click at [287, 156] on input "text" at bounding box center [280, 156] width 25 height 7
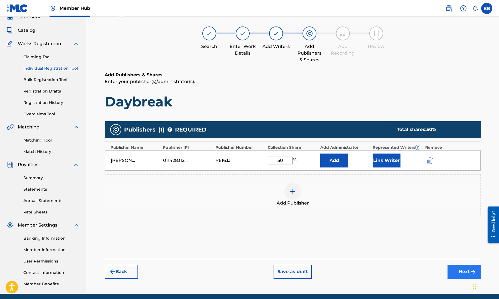
type input "50"
click at [456, 269] on button "Next" at bounding box center [464, 271] width 33 height 14
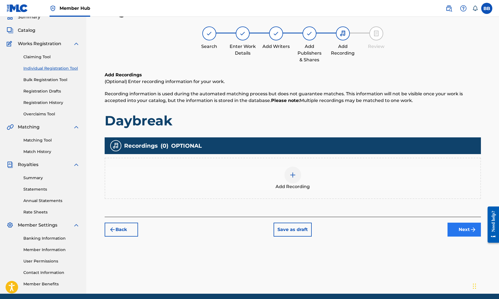
click at [458, 224] on button "Next" at bounding box center [464, 229] width 33 height 14
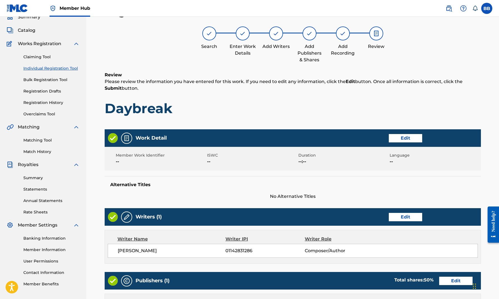
scroll to position [153, 0]
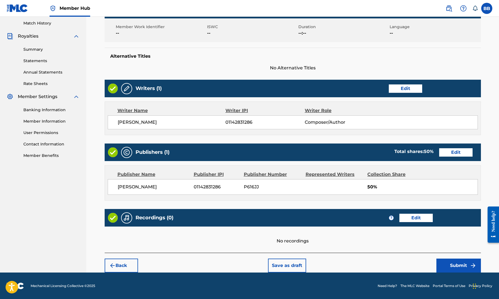
click at [463, 256] on div "Back Save as draft Submit" at bounding box center [293, 262] width 376 height 20
click at [462, 262] on button "Submit" at bounding box center [458, 265] width 45 height 14
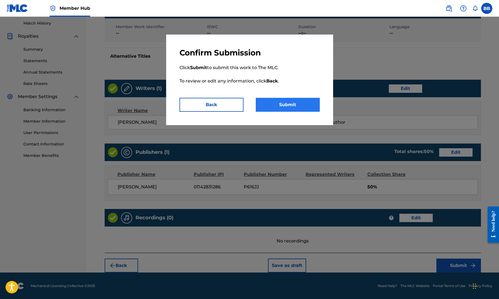
click at [284, 106] on button "Submit" at bounding box center [288, 105] width 64 height 14
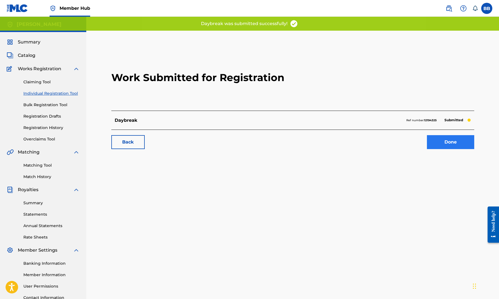
click at [474, 144] on div "Back Done" at bounding box center [292, 138] width 363 height 19
click at [470, 143] on link "Done" at bounding box center [450, 142] width 47 height 14
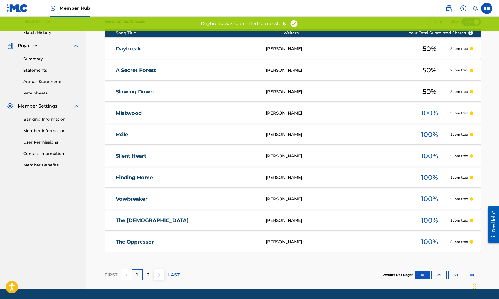
scroll to position [7, 0]
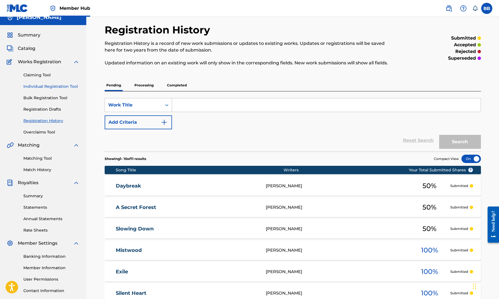
click at [44, 85] on link "Individual Registration Tool" at bounding box center [51, 86] width 56 height 6
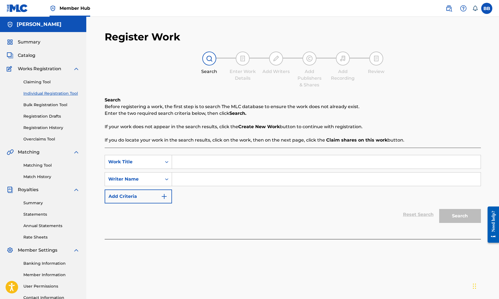
click at [267, 163] on input "Search Form" at bounding box center [326, 161] width 309 height 13
click at [259, 176] on input "Search Form" at bounding box center [326, 178] width 309 height 13
paste input "[PERSON_NAME]"
type input "[PERSON_NAME]"
click at [242, 162] on input "Search Form" at bounding box center [326, 161] width 309 height 13
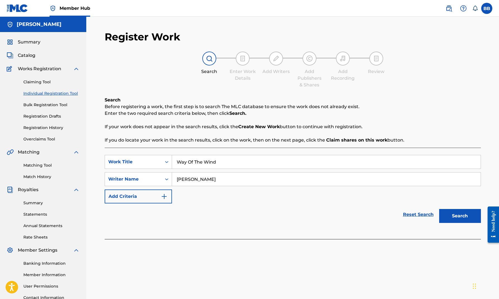
type input "Way Of The Wind"
click at [460, 216] on button "Search" at bounding box center [460, 216] width 42 height 14
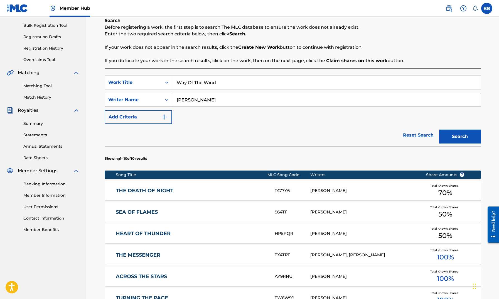
scroll to position [45, 0]
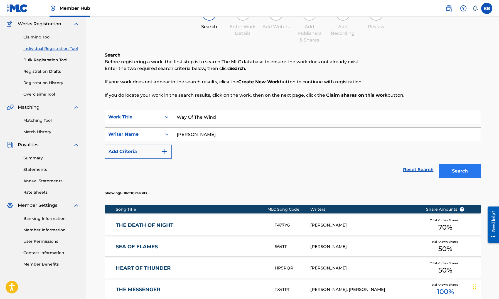
click at [458, 172] on button "Search" at bounding box center [460, 171] width 42 height 14
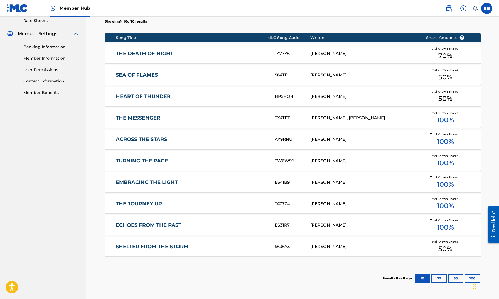
scroll to position [269, 0]
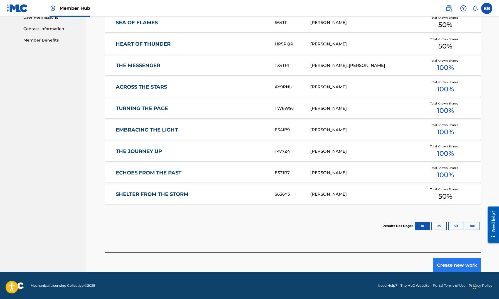
click at [446, 260] on button "Create new work" at bounding box center [457, 265] width 48 height 14
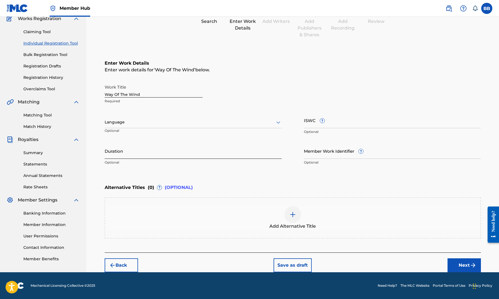
click at [138, 147] on input "Duration" at bounding box center [193, 151] width 177 height 16
click at [451, 261] on button "Next" at bounding box center [464, 265] width 33 height 14
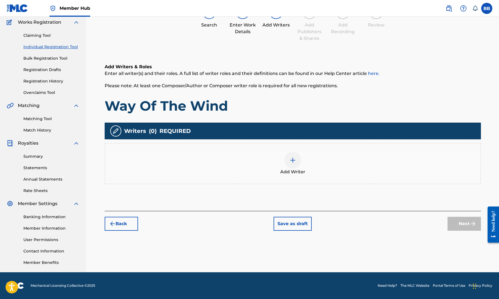
click at [294, 146] on div "Add Writer" at bounding box center [293, 163] width 376 height 41
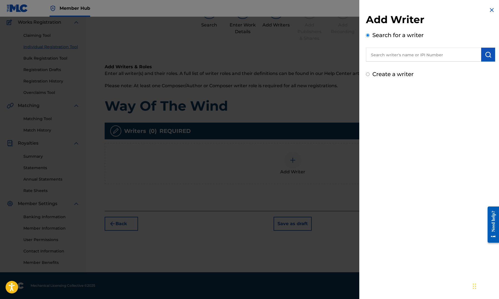
click at [421, 48] on input "text" at bounding box center [423, 55] width 115 height 14
paste input "[PERSON_NAME]"
type input "[PERSON_NAME]"
click at [485, 60] on button "submit" at bounding box center [488, 55] width 14 height 14
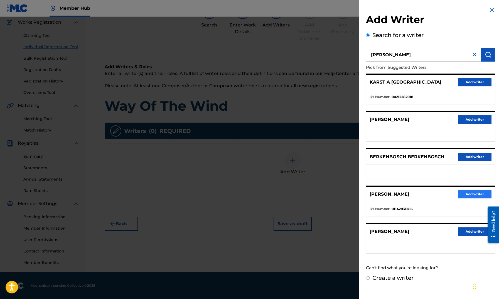
click at [478, 194] on button "Add writer" at bounding box center [474, 194] width 33 height 8
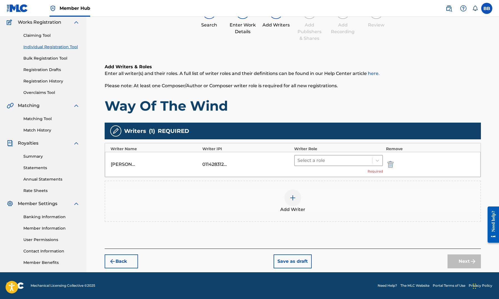
click at [304, 159] on div at bounding box center [334, 160] width 72 height 8
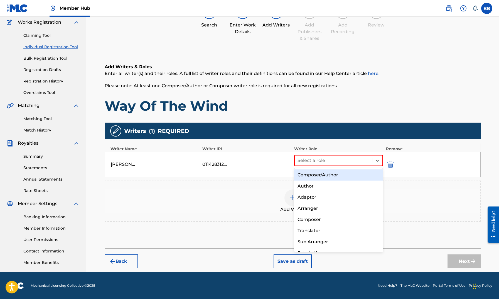
click at [310, 174] on div "Composer/Author" at bounding box center [338, 174] width 89 height 11
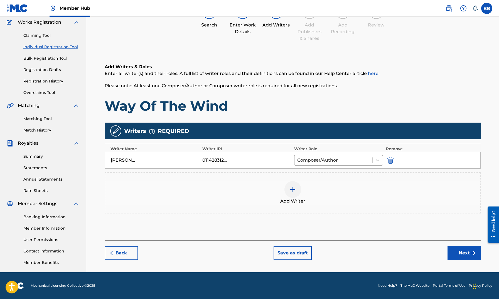
drag, startPoint x: 460, startPoint y: 255, endPoint x: 458, endPoint y: 252, distance: 3.4
click at [459, 255] on button "Next" at bounding box center [464, 253] width 33 height 14
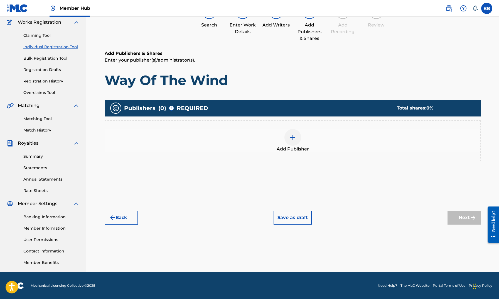
scroll to position [25, 0]
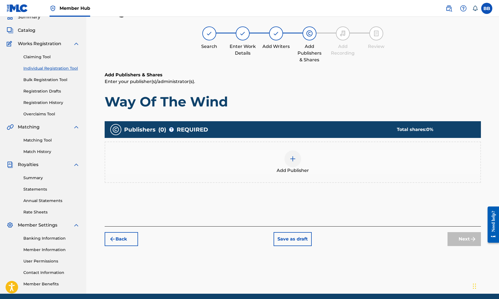
click at [333, 159] on div "Add Publisher" at bounding box center [292, 161] width 375 height 23
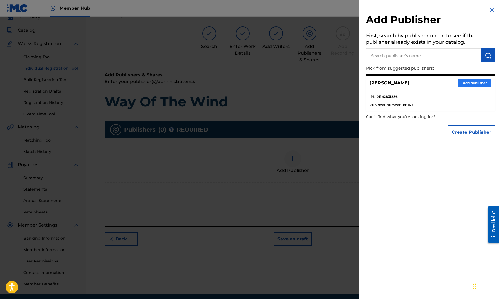
click at [466, 80] on button "Add publisher" at bounding box center [474, 83] width 33 height 8
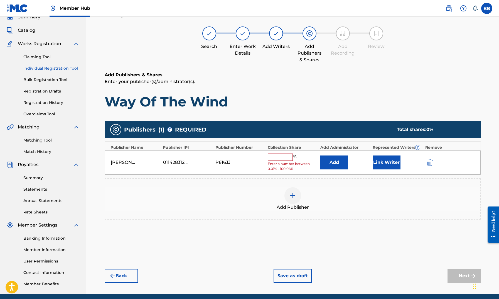
click at [281, 162] on span "Enter a number between 0.01% - 100.06%" at bounding box center [293, 166] width 50 height 10
click at [281, 161] on span "Enter a number between 0.01% - 100.06%" at bounding box center [293, 166] width 50 height 10
click at [281, 159] on div "%" at bounding box center [283, 156] width 30 height 7
click at [282, 158] on input "text" at bounding box center [280, 156] width 25 height 7
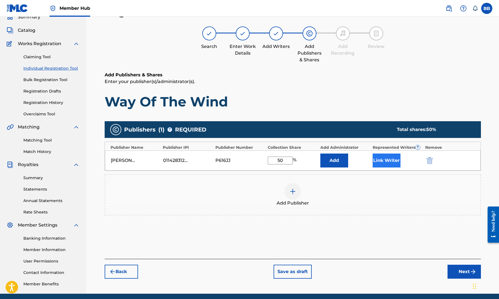
type input "50"
click at [386, 164] on button "Link Writer" at bounding box center [387, 160] width 28 height 14
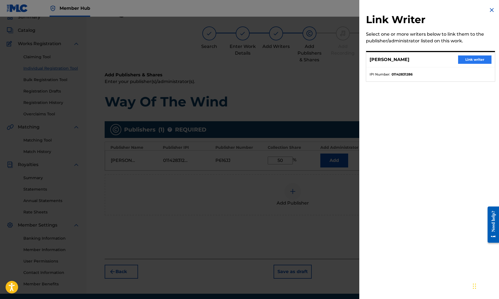
click at [466, 63] on button "Link writer" at bounding box center [474, 59] width 33 height 8
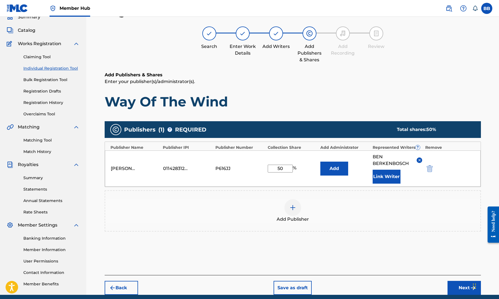
click at [346, 211] on div "Add Publisher" at bounding box center [292, 210] width 375 height 23
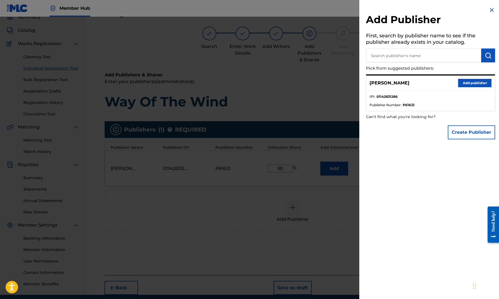
click at [315, 252] on div at bounding box center [249, 166] width 499 height 299
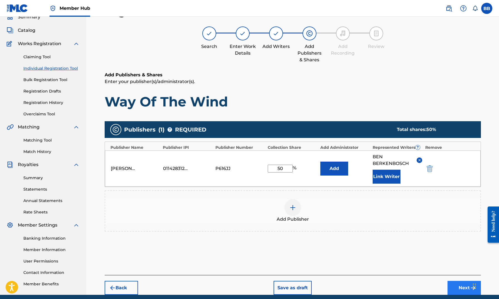
click at [464, 288] on button "Next" at bounding box center [464, 288] width 33 height 14
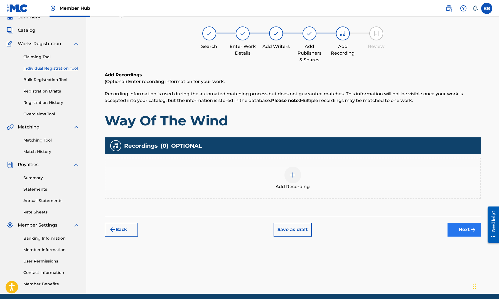
click at [468, 232] on button "Next" at bounding box center [464, 229] width 33 height 14
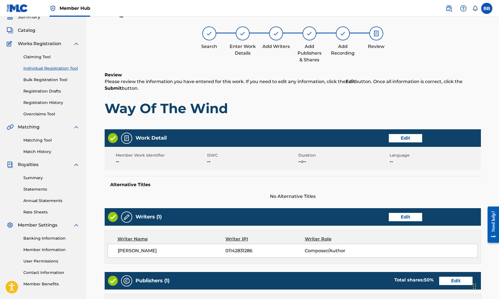
scroll to position [127, 0]
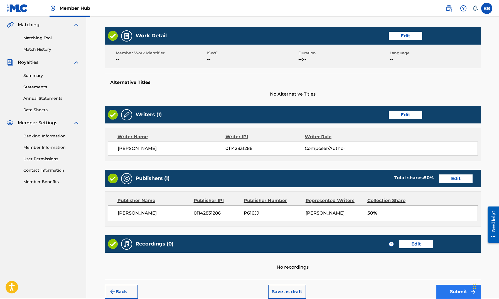
click at [452, 287] on button "Submit" at bounding box center [458, 291] width 45 height 14
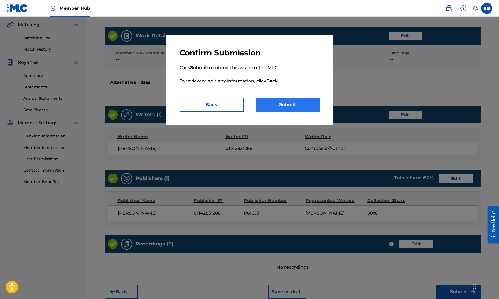
click at [285, 102] on button "Submit" at bounding box center [288, 105] width 64 height 14
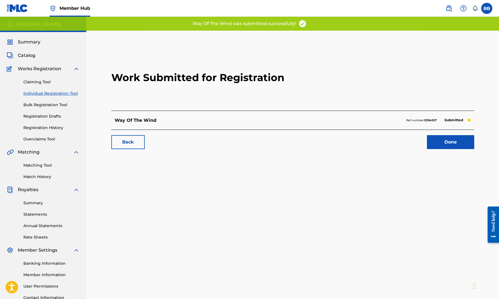
click at [474, 146] on div "Back Done" at bounding box center [292, 138] width 363 height 19
click at [463, 149] on link "Done" at bounding box center [450, 142] width 47 height 14
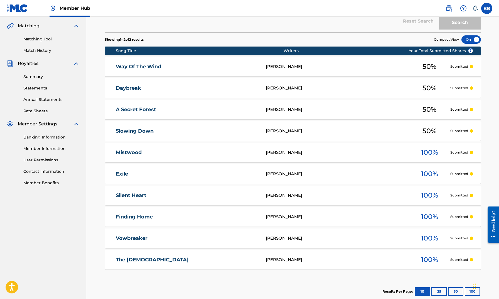
scroll to position [158, 0]
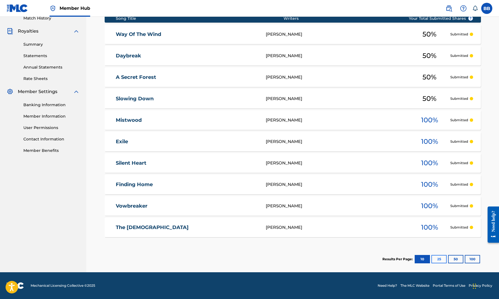
click at [444, 257] on button "25" at bounding box center [438, 259] width 15 height 8
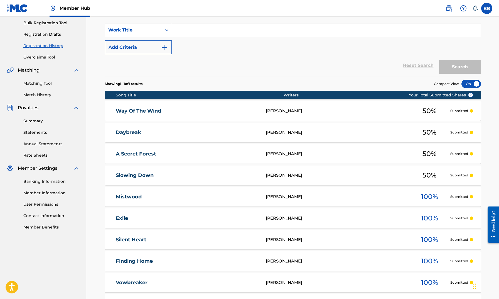
scroll to position [0, 0]
